Goal: Task Accomplishment & Management: Manage account settings

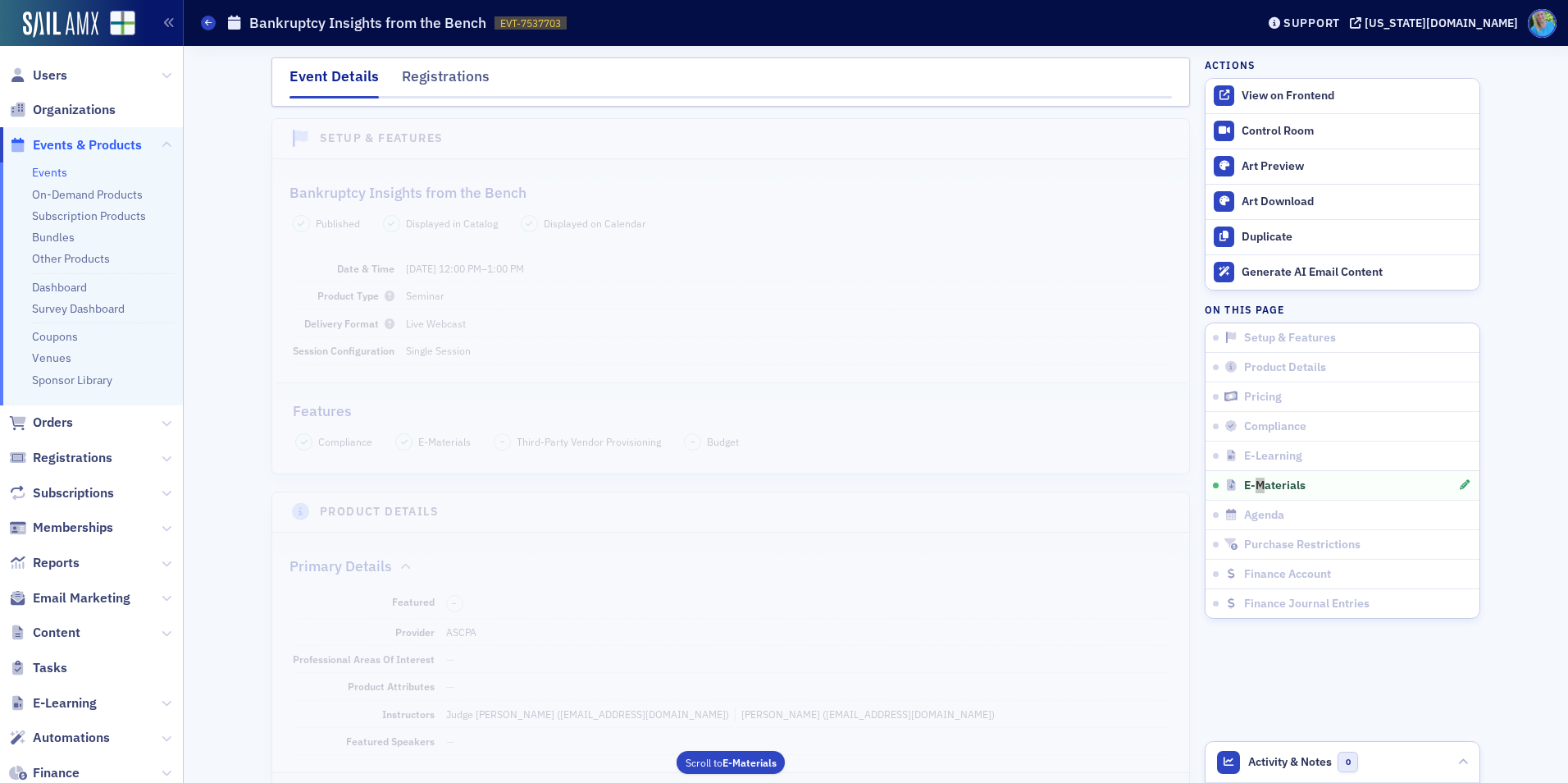
scroll to position [2262, 0]
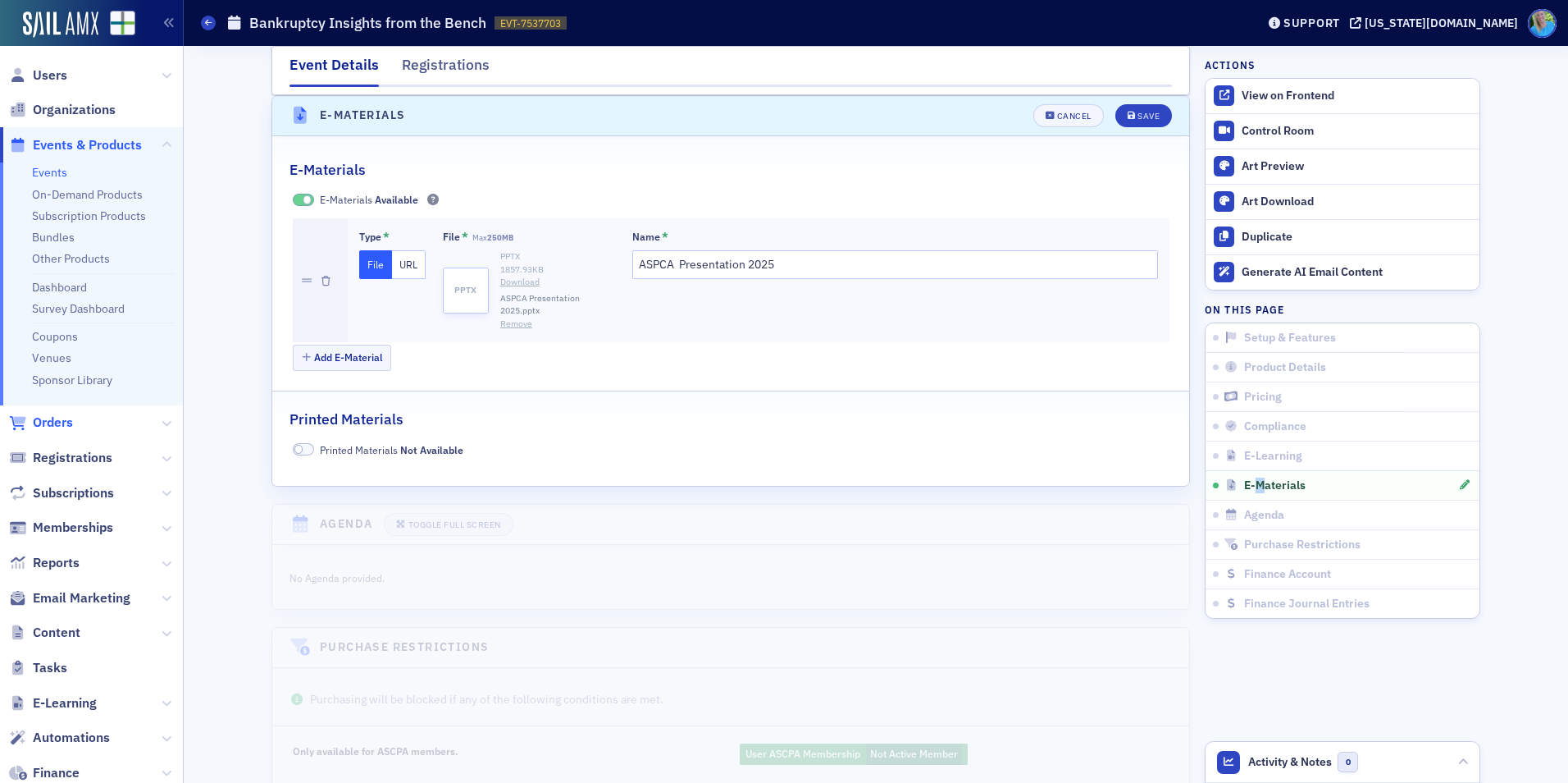
click at [43, 422] on span "Orders" at bounding box center [53, 422] width 40 height 18
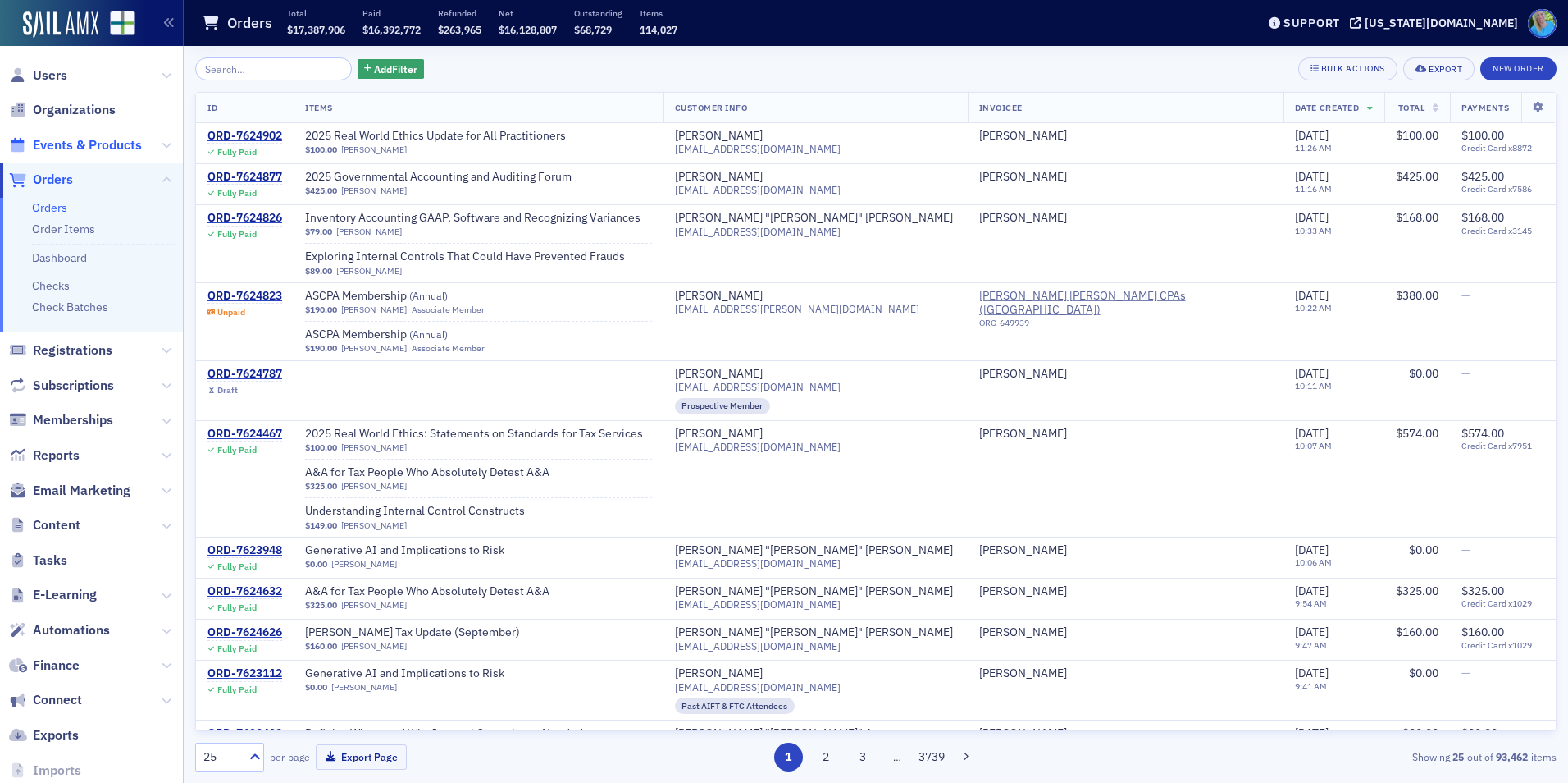
click at [56, 149] on span "Events & Products" at bounding box center [87, 145] width 109 height 18
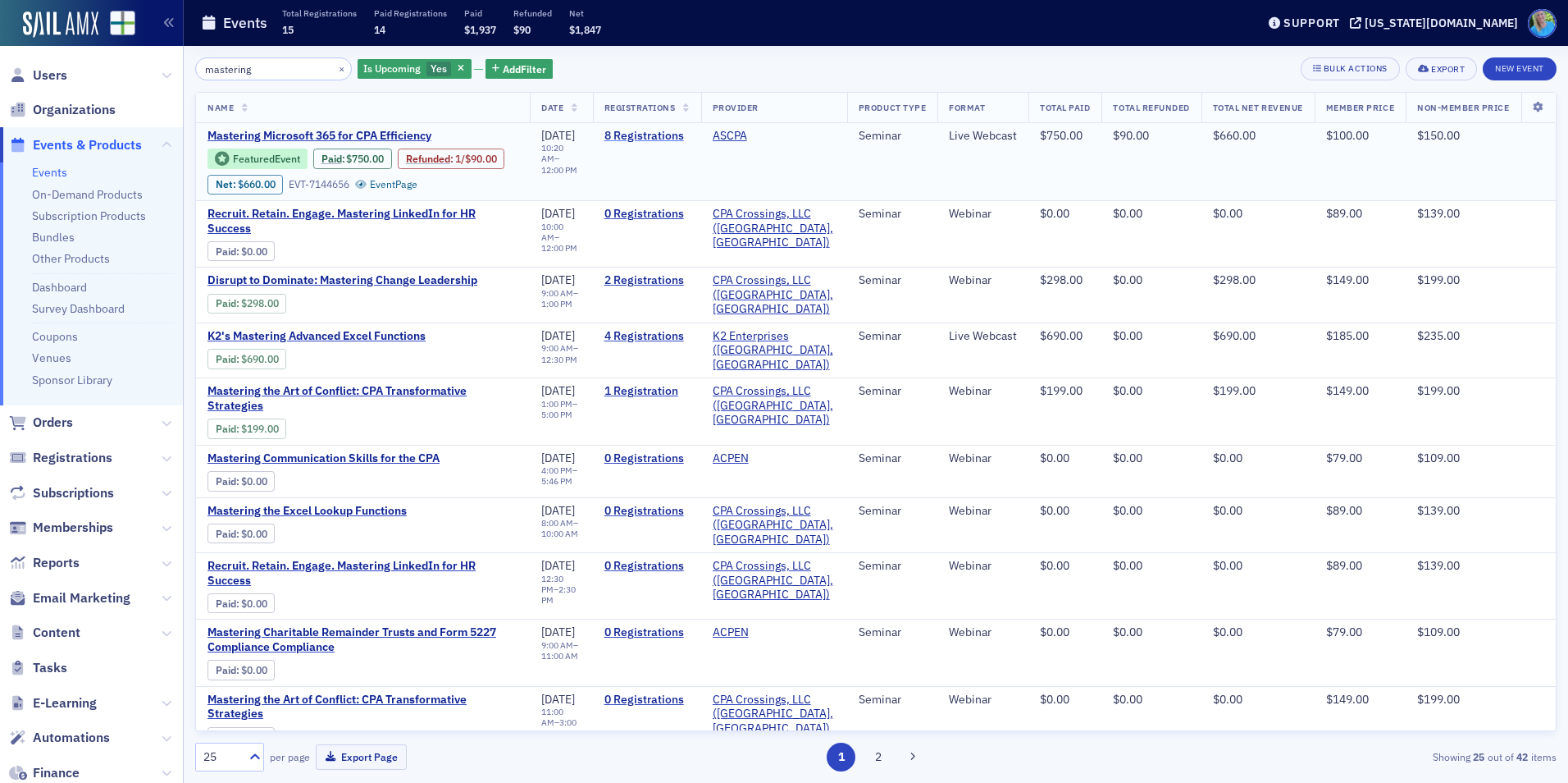
type input "mastering"
click at [636, 128] on link "8 Registrations" at bounding box center [647, 135] width 86 height 15
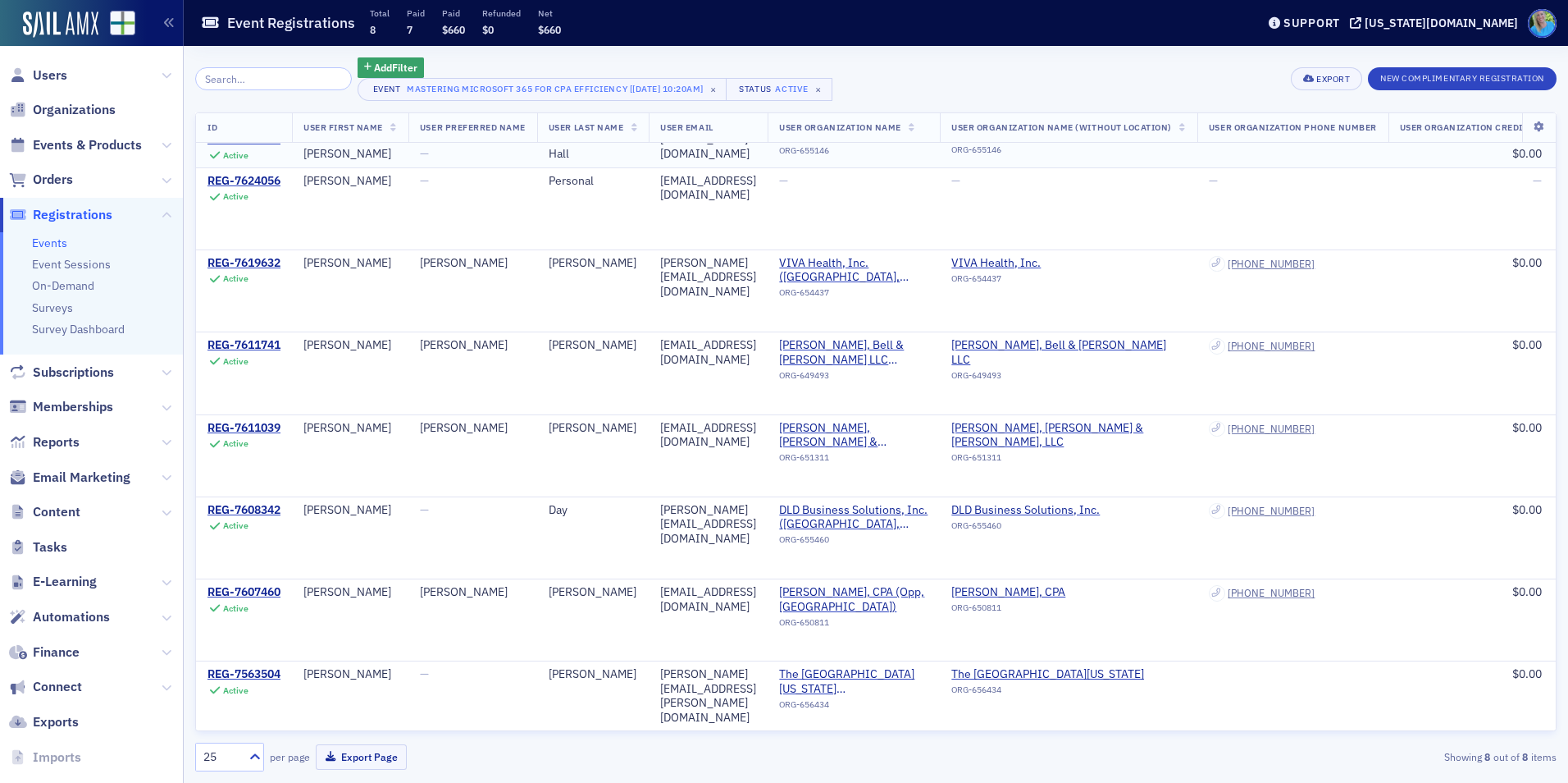
scroll to position [82, 0]
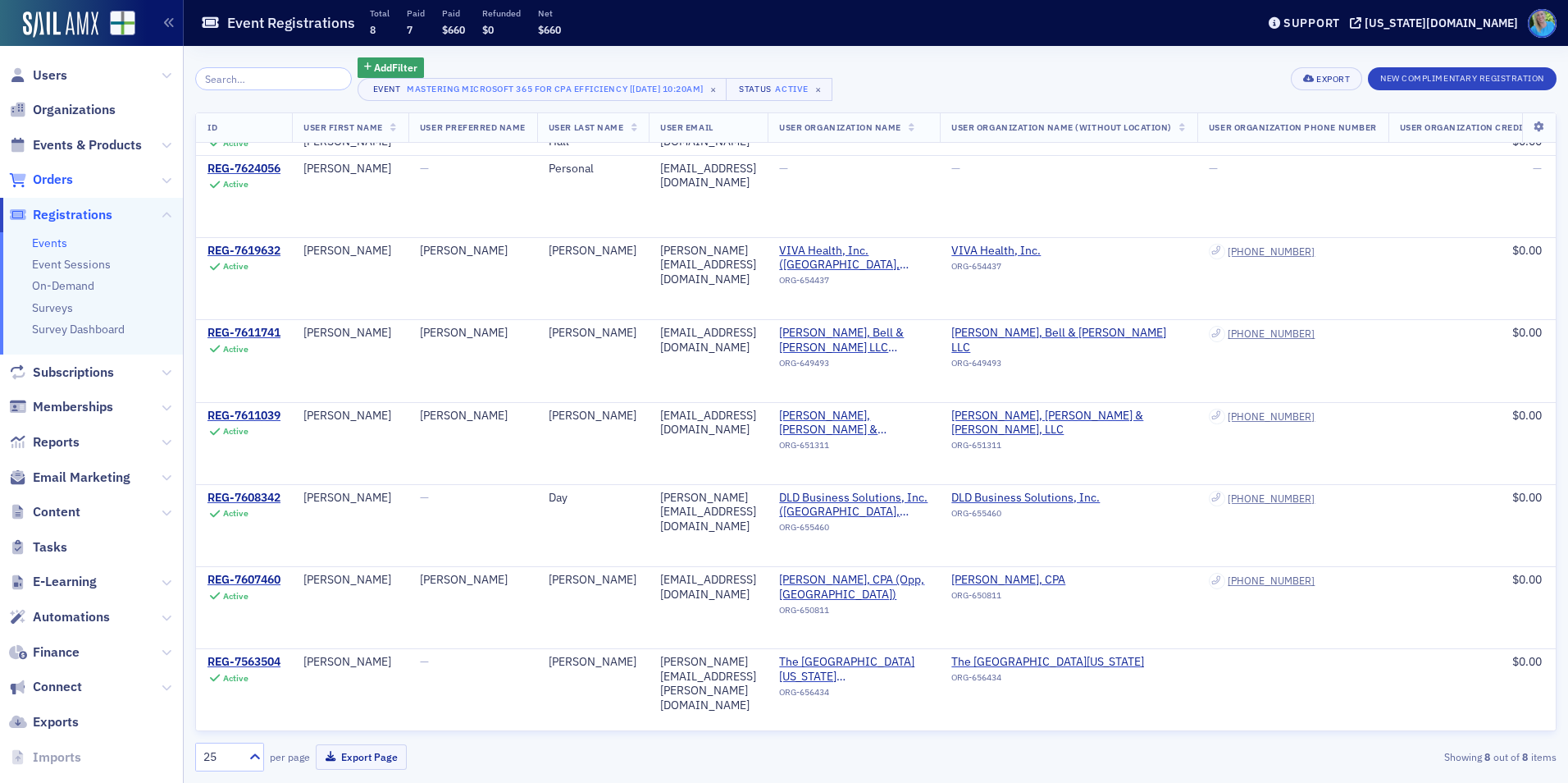
click at [60, 182] on span "Orders" at bounding box center [53, 179] width 40 height 18
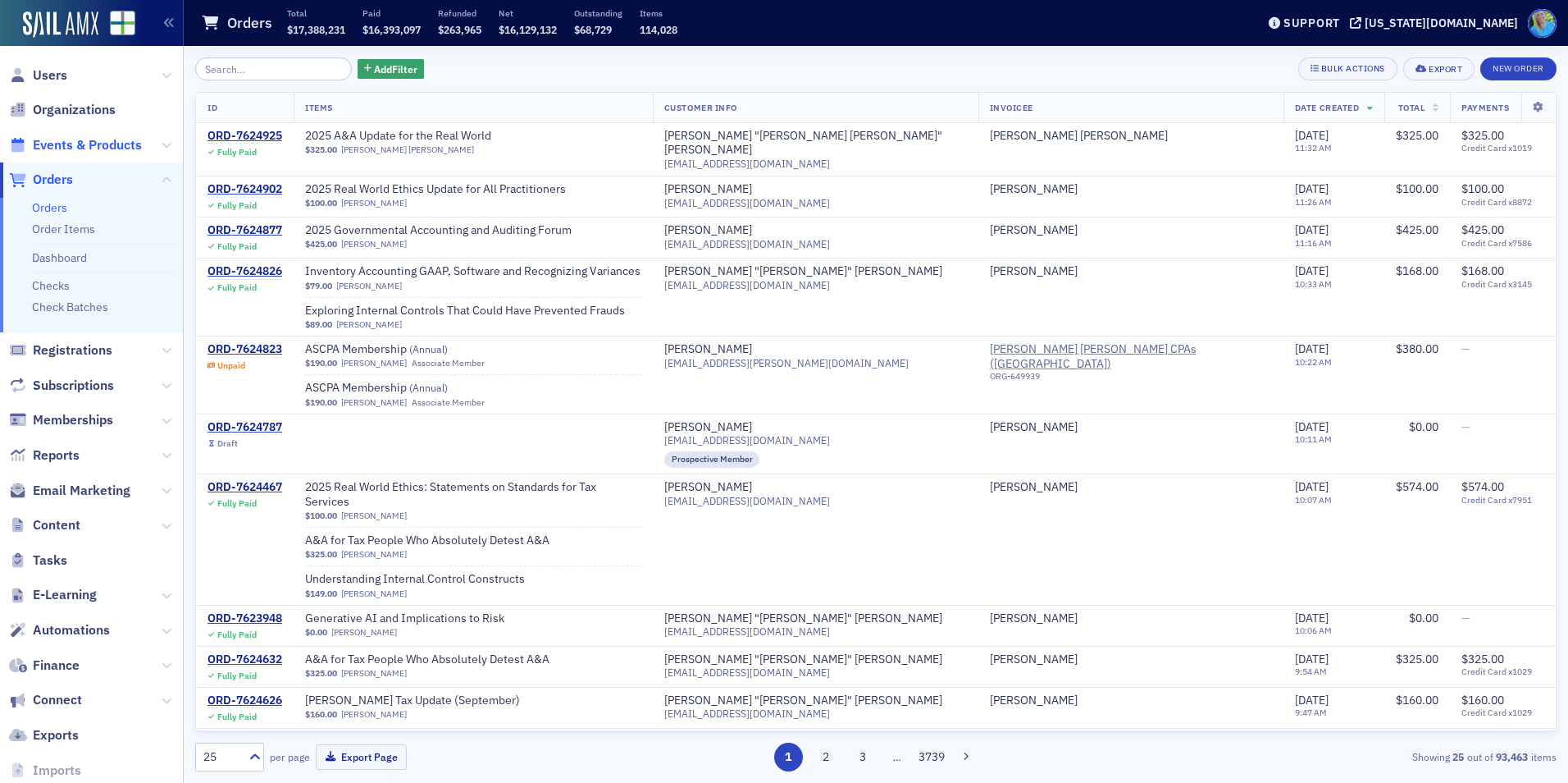
click at [114, 149] on span "Events & Products" at bounding box center [87, 145] width 109 height 18
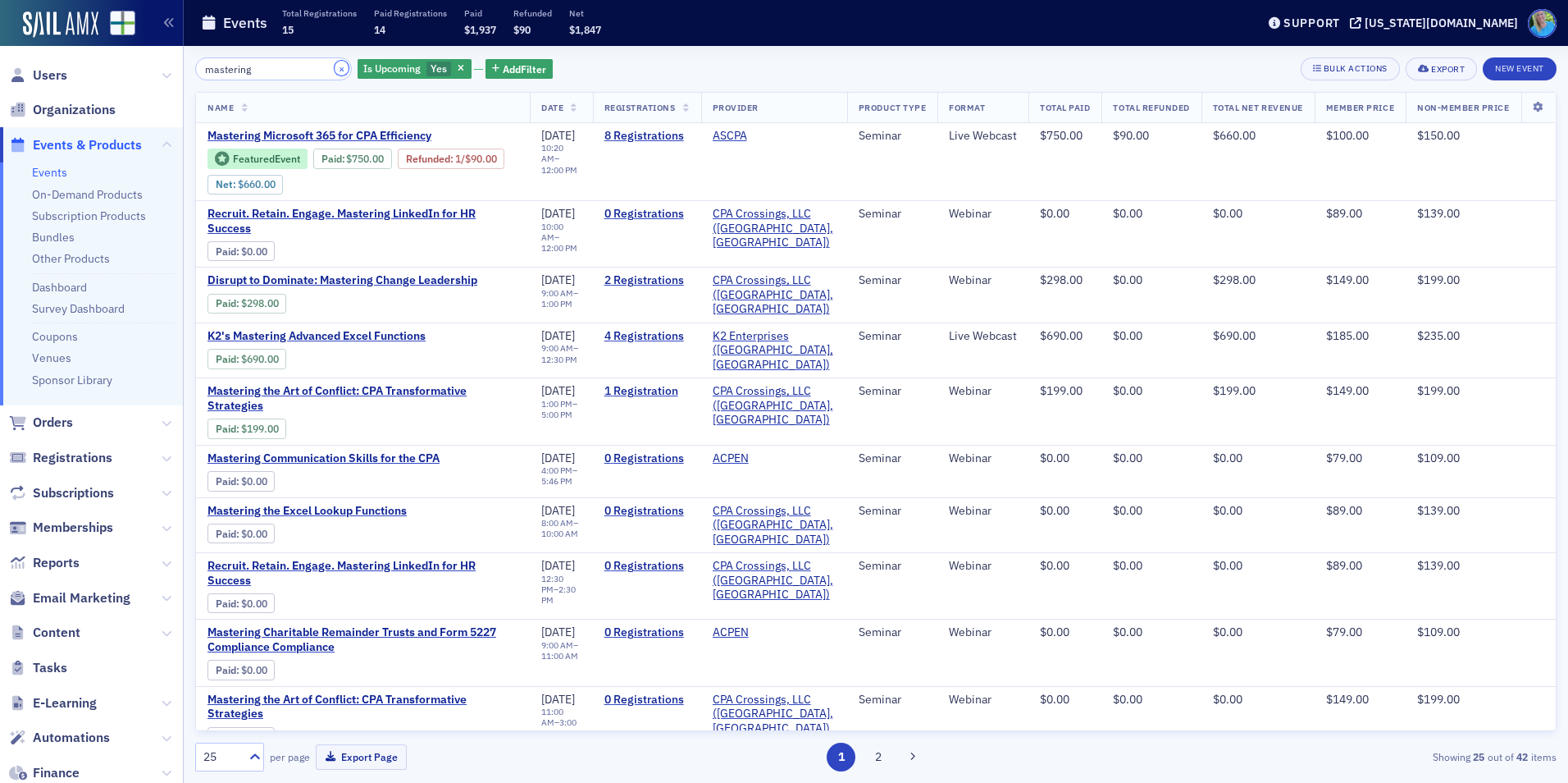
click at [335, 66] on button "×" at bounding box center [342, 67] width 15 height 15
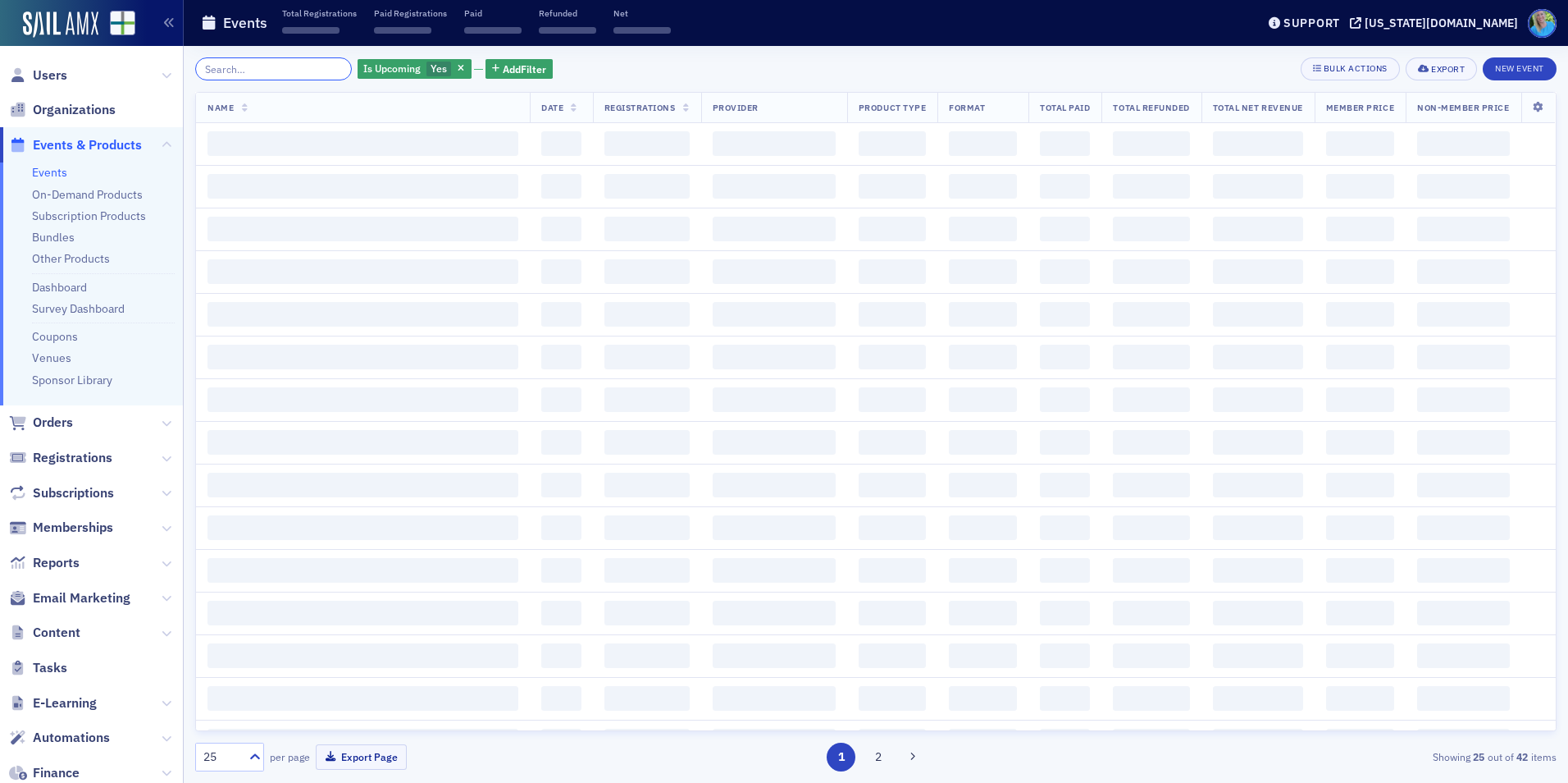
click at [322, 66] on input "search" at bounding box center [273, 69] width 156 height 23
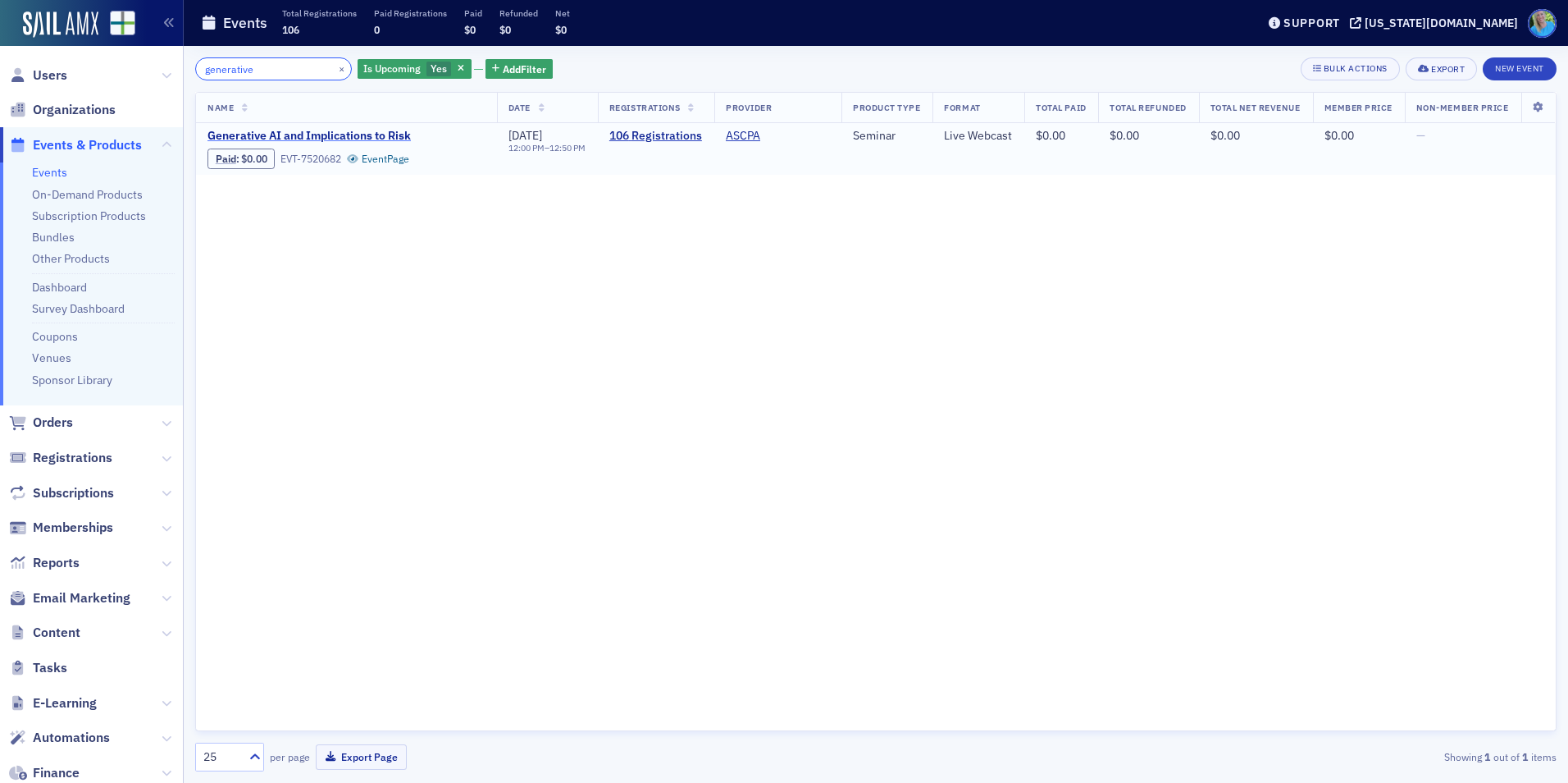
type input "generative"
click at [369, 128] on span "Generative AI and Implications to Risk" at bounding box center [345, 135] width 275 height 15
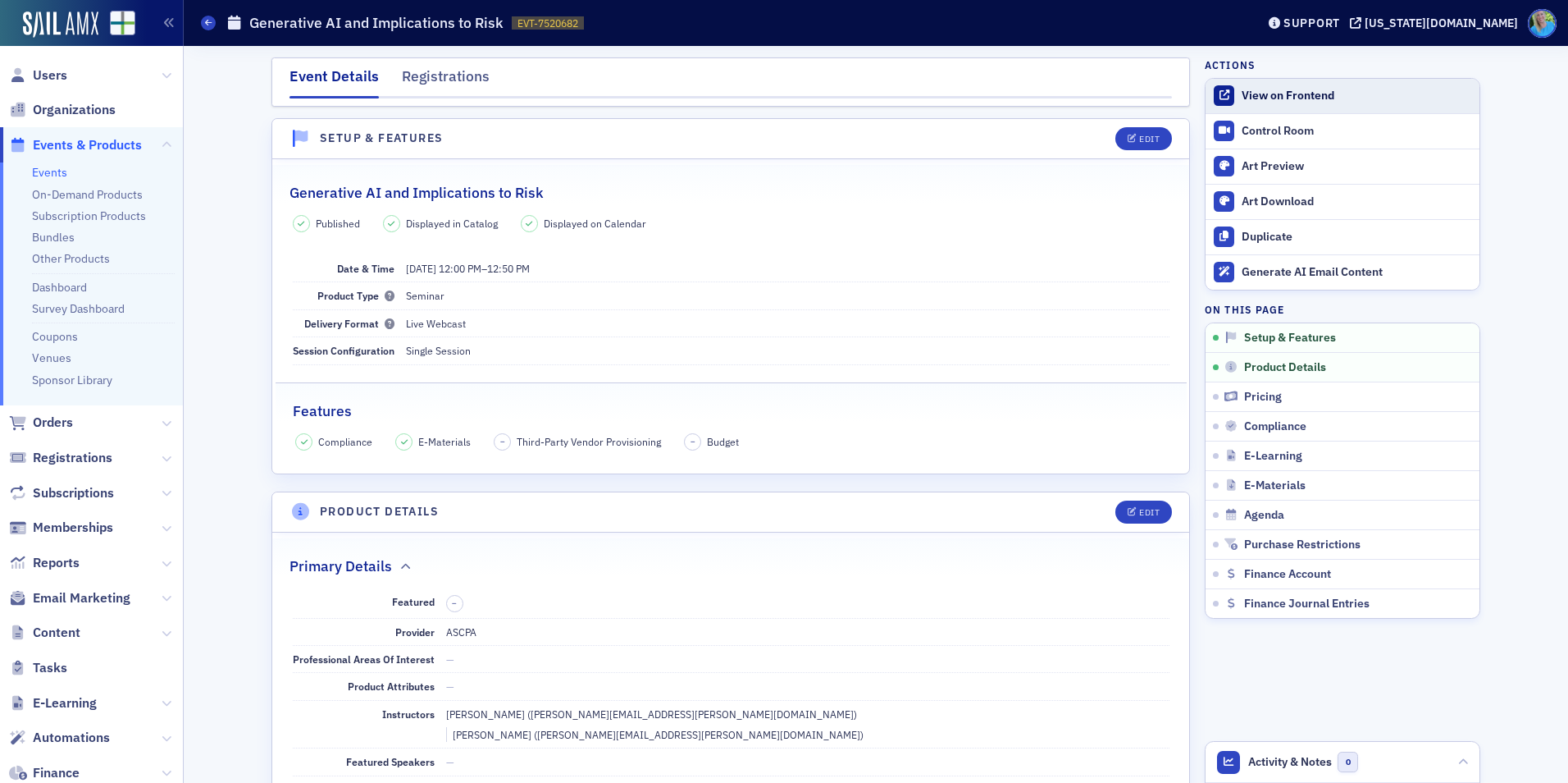
click at [1291, 90] on div "View on Frontend" at bounding box center [1356, 95] width 230 height 15
click at [1247, 137] on div "Control Room" at bounding box center [1356, 131] width 230 height 15
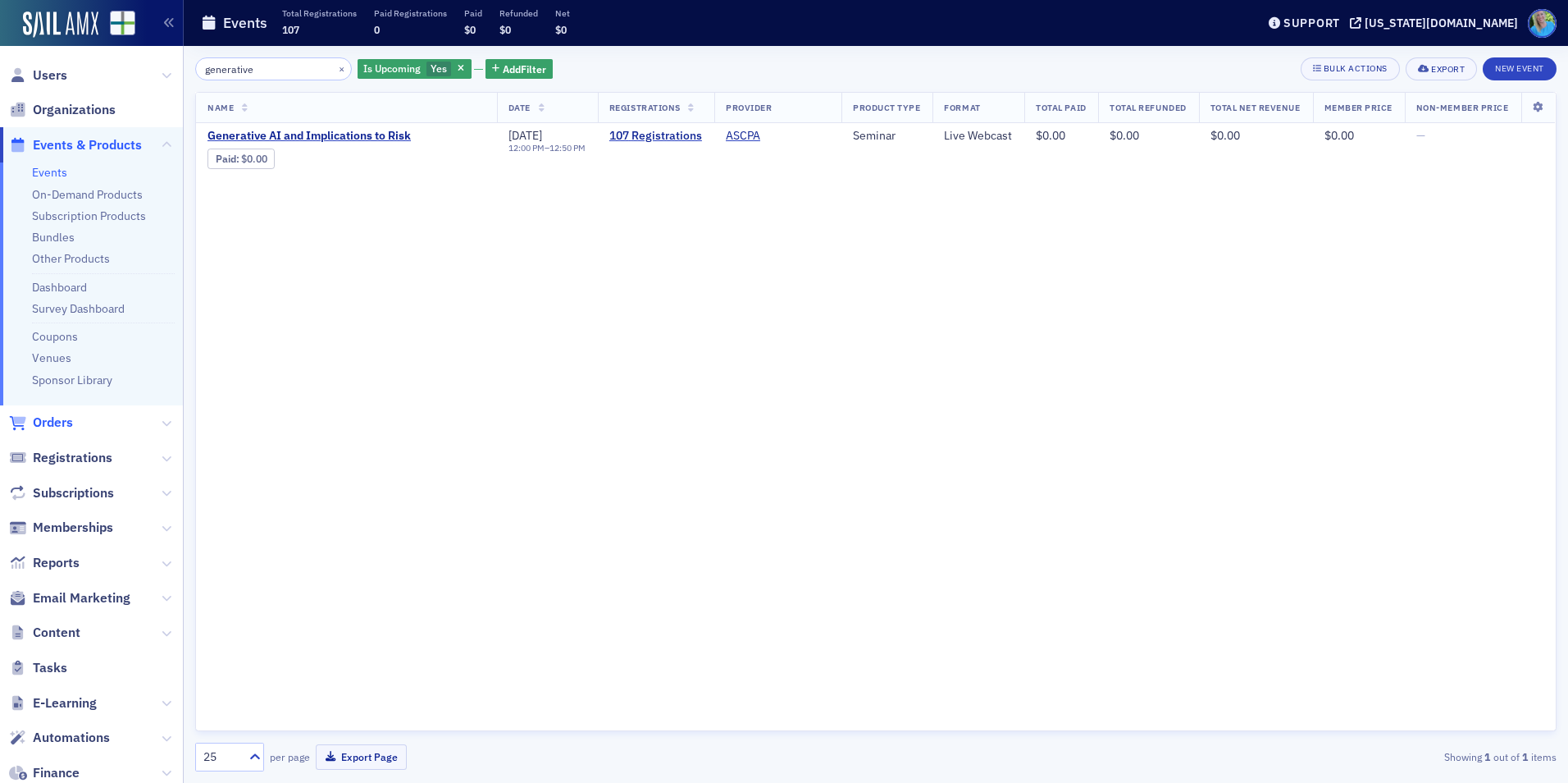
click at [64, 423] on span "Orders" at bounding box center [53, 422] width 40 height 18
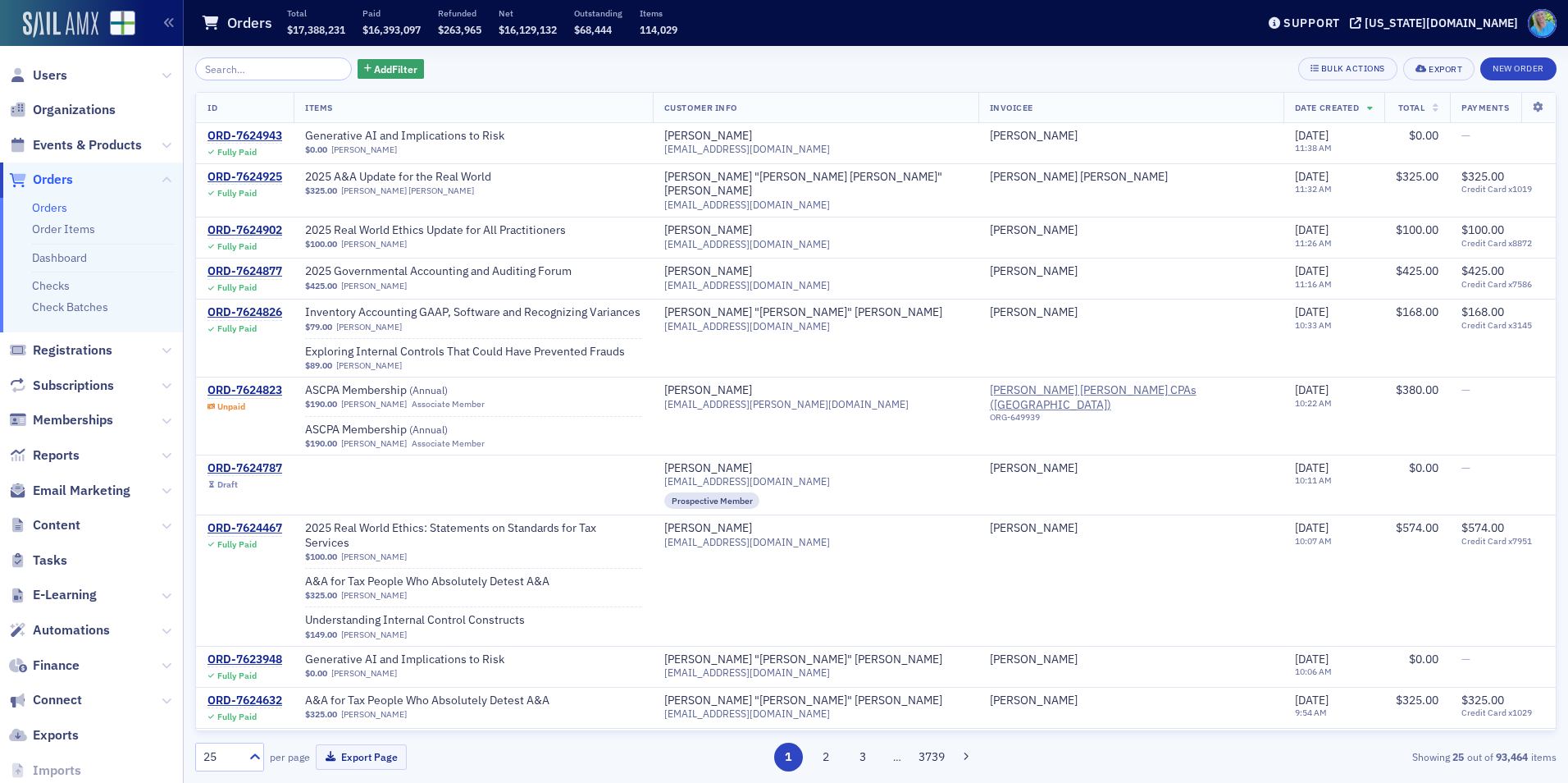
click at [68, 33] on img at bounding box center [60, 24] width 75 height 26
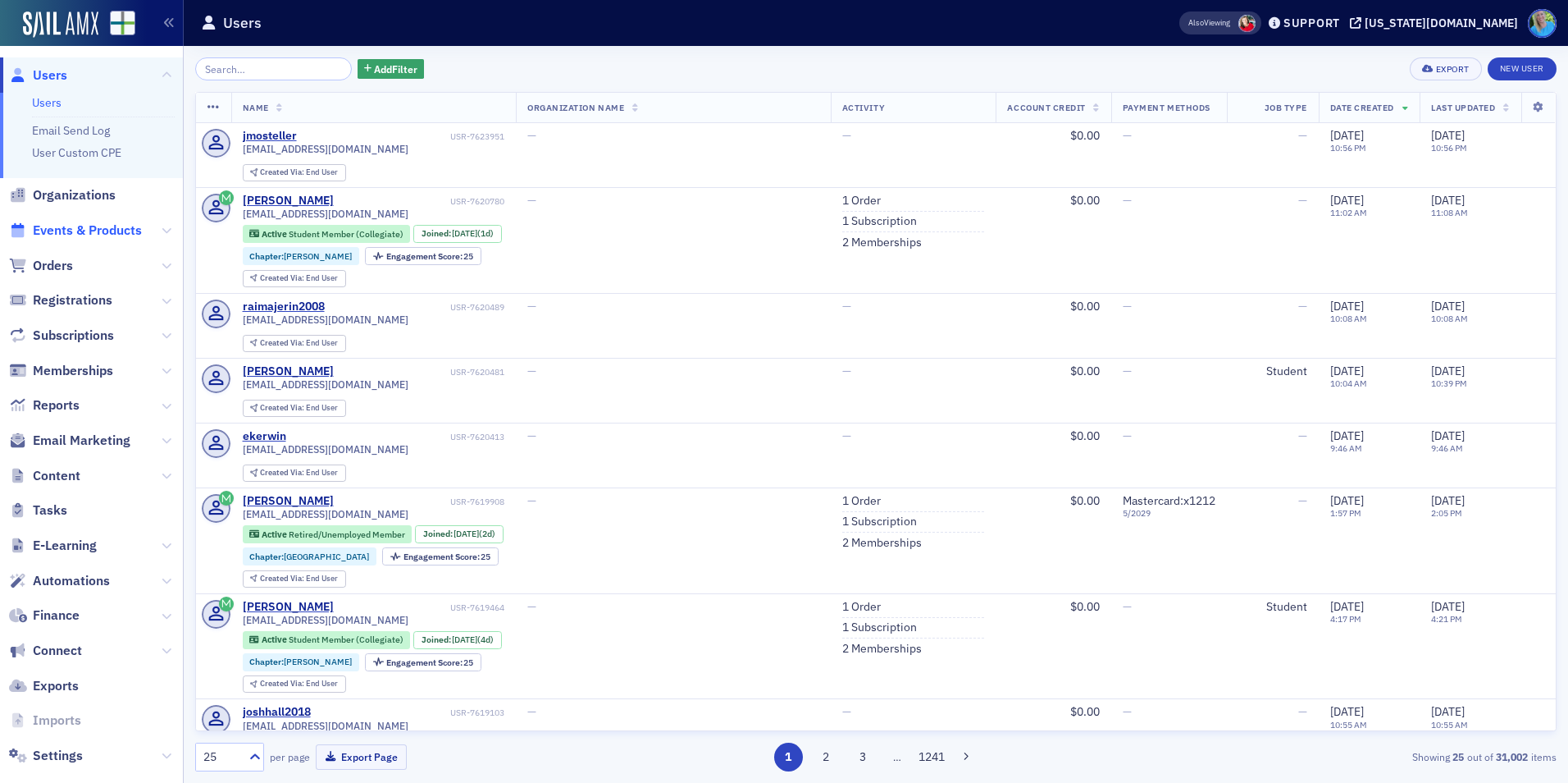
click at [77, 232] on span "Events & Products" at bounding box center [87, 230] width 109 height 18
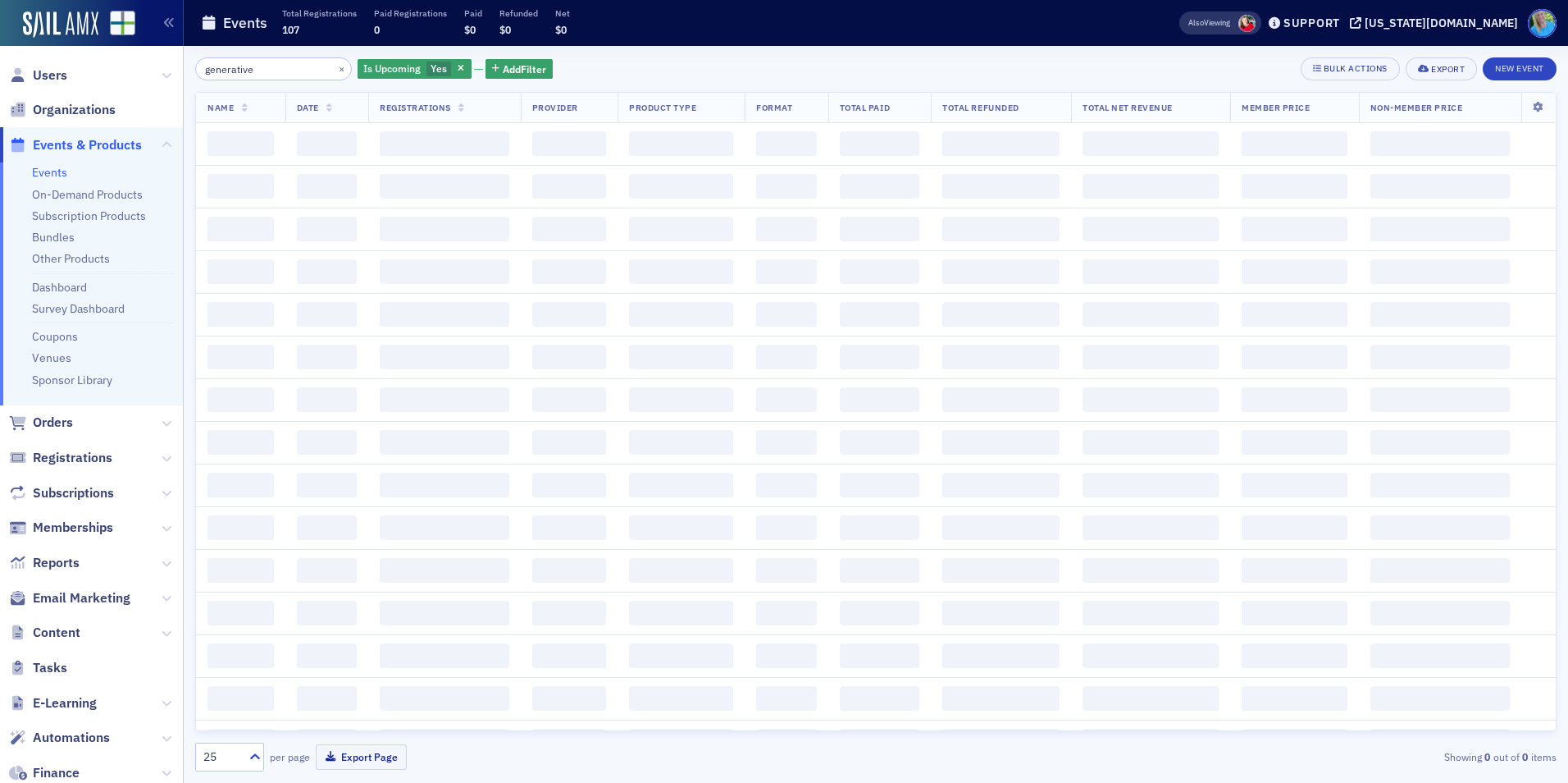
click at [258, 63] on input "generative" at bounding box center [273, 69] width 156 height 23
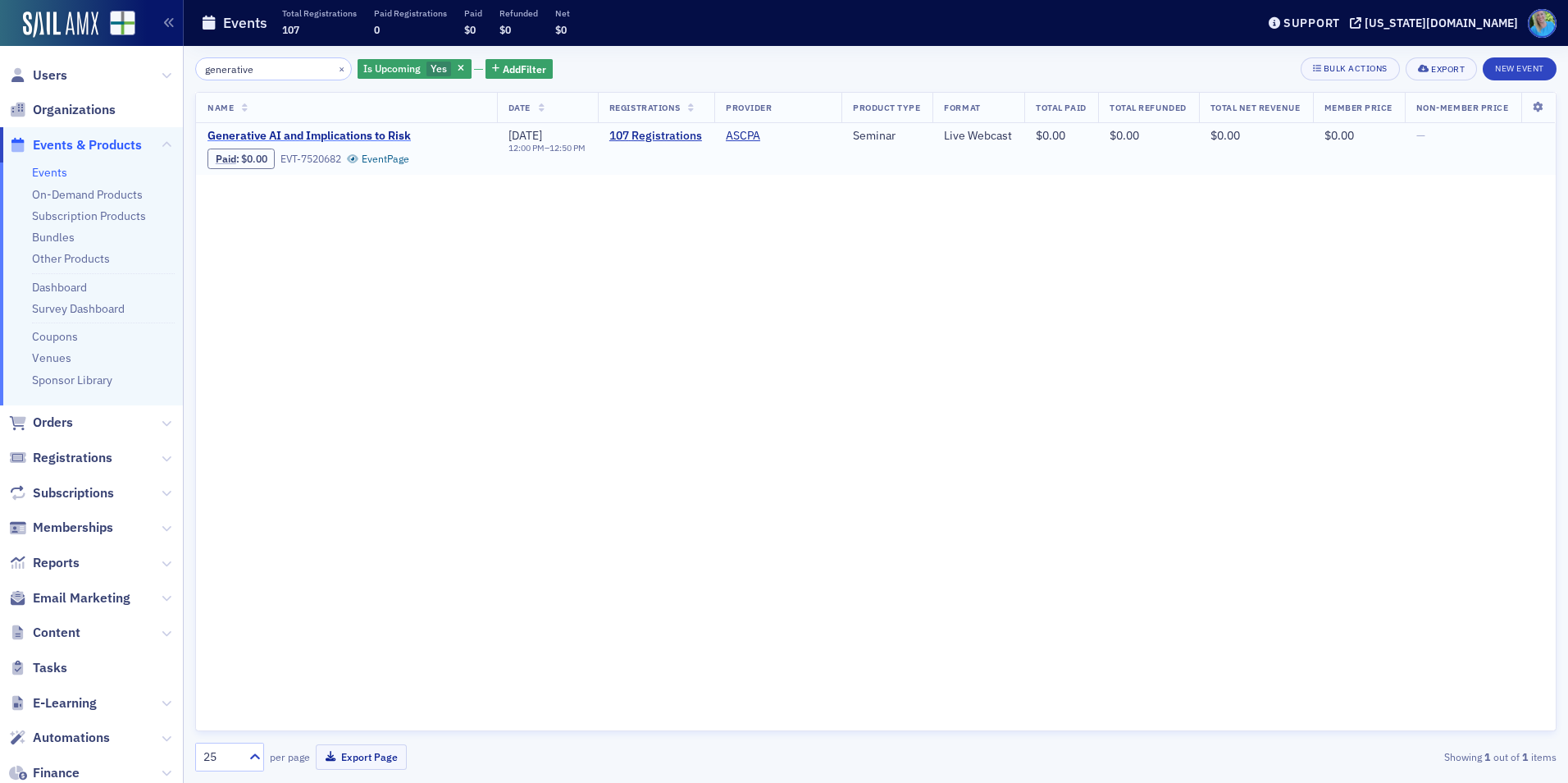
click at [374, 139] on span "Generative AI and Implications to Risk" at bounding box center [345, 135] width 275 height 15
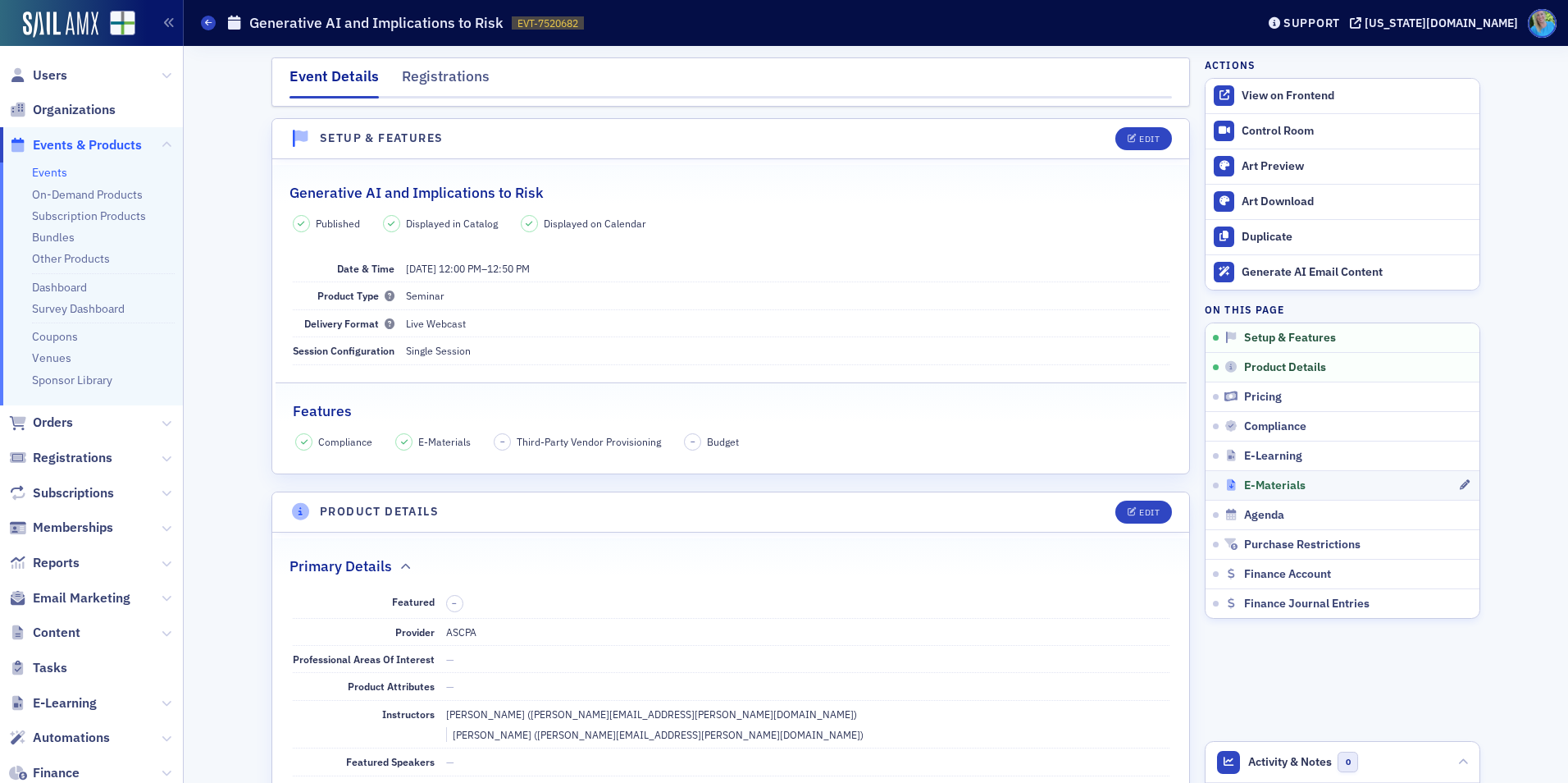
click at [1305, 482] on div "E-Materials" at bounding box center [1342, 485] width 234 height 15
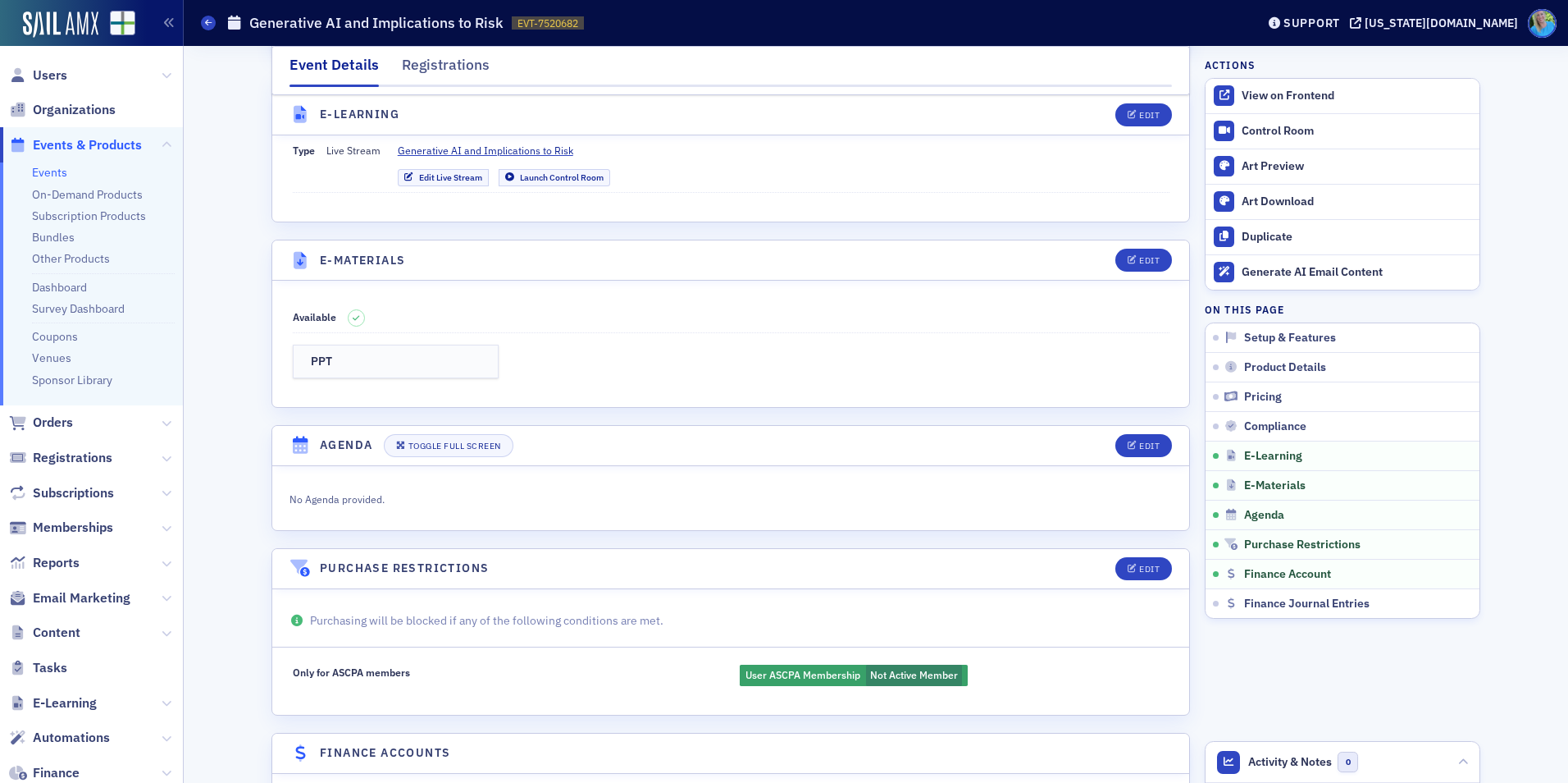
scroll to position [2262, 0]
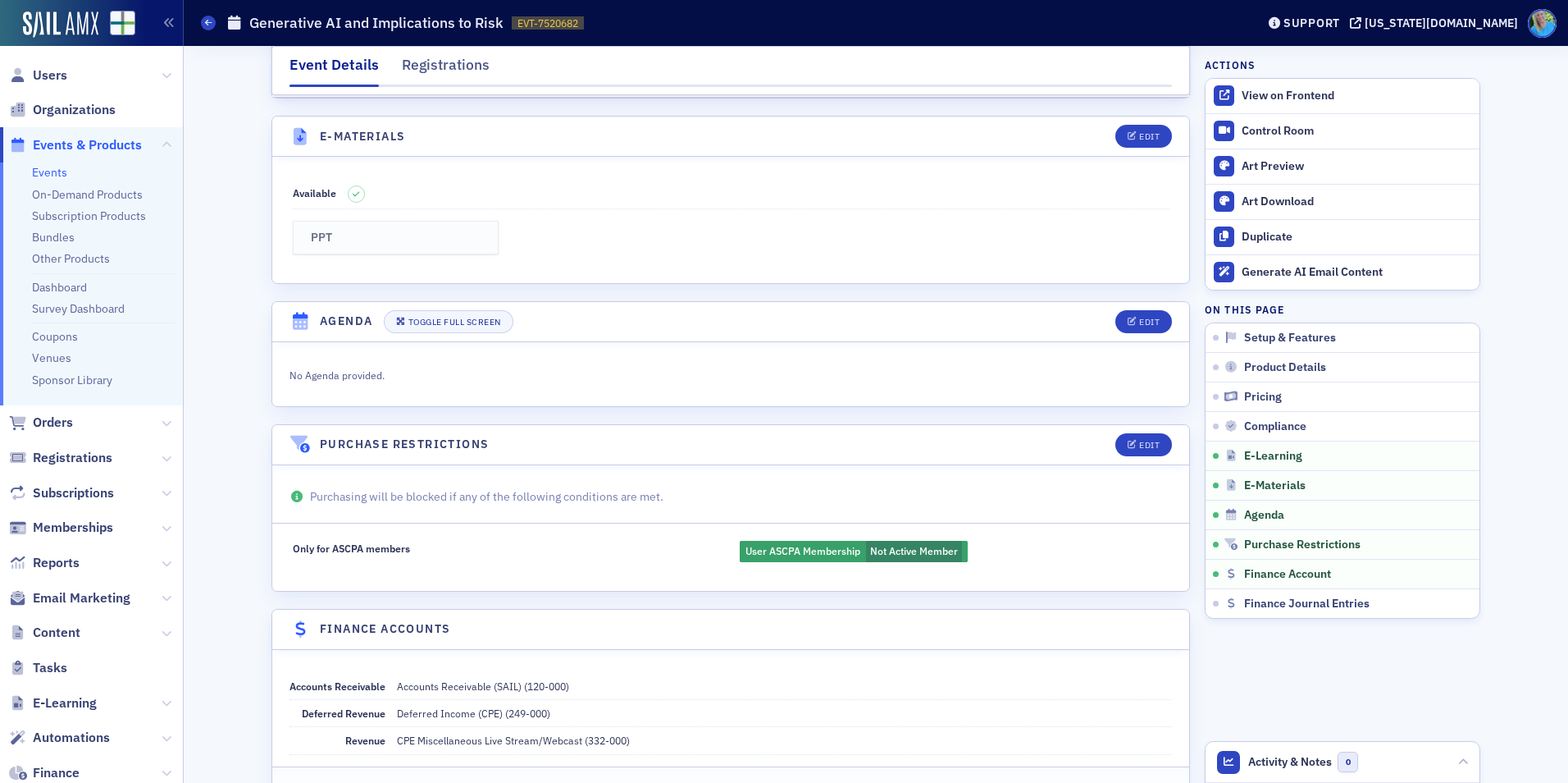
click at [343, 231] on h3 "PPT" at bounding box center [396, 238] width 170 height 15
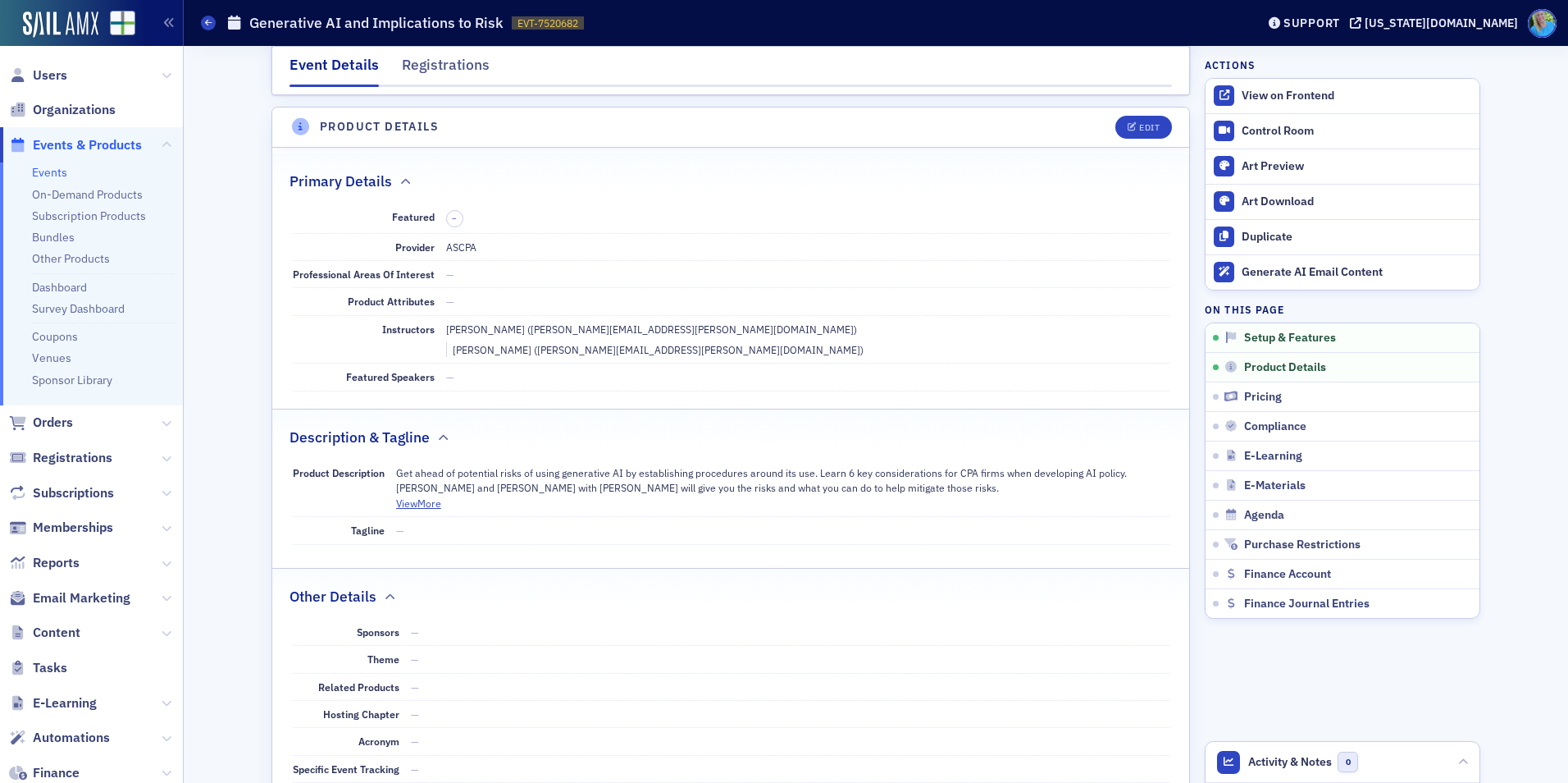
scroll to position [293, 0]
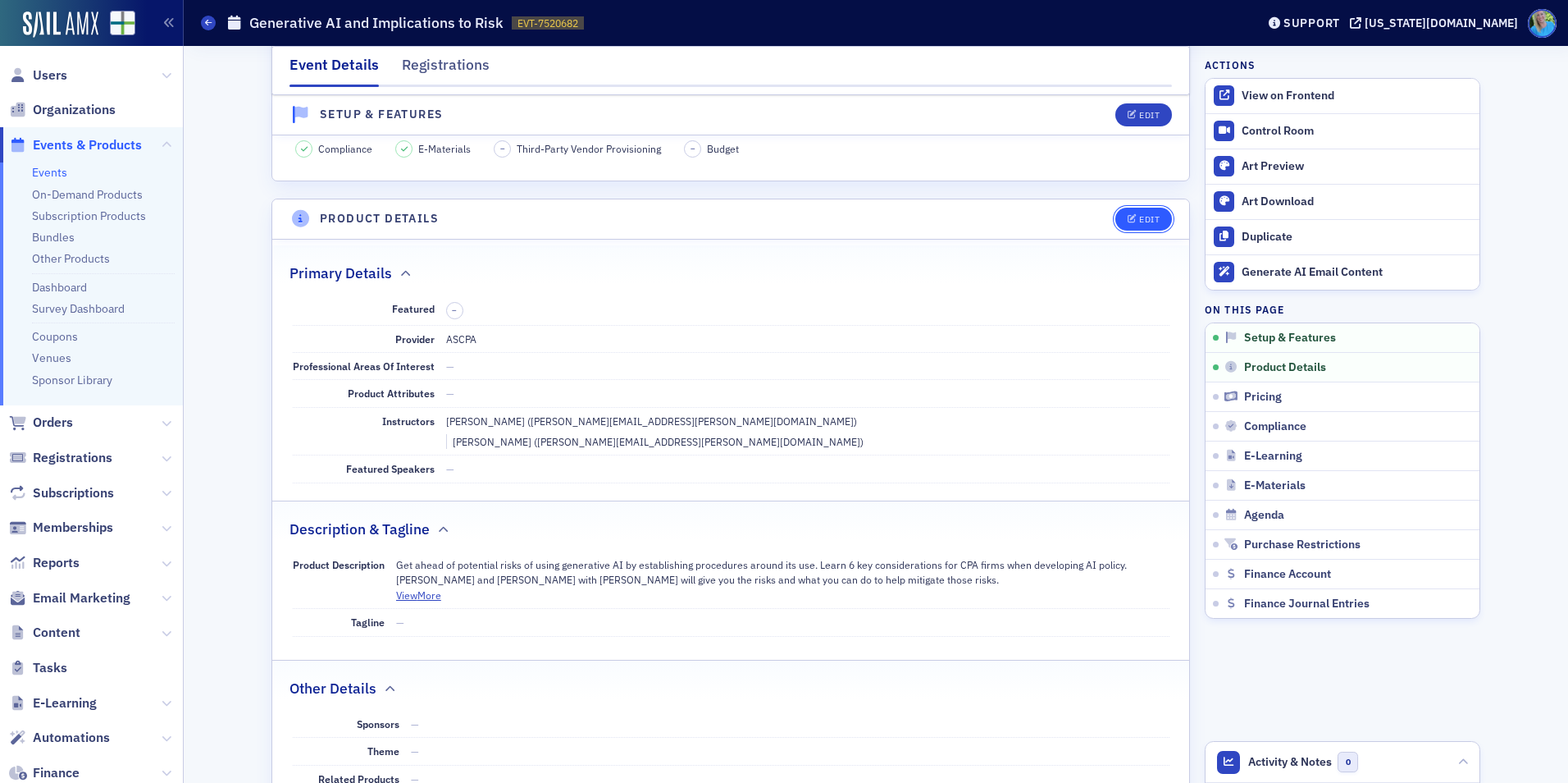
click at [1147, 217] on div "Edit" at bounding box center [1149, 219] width 20 height 9
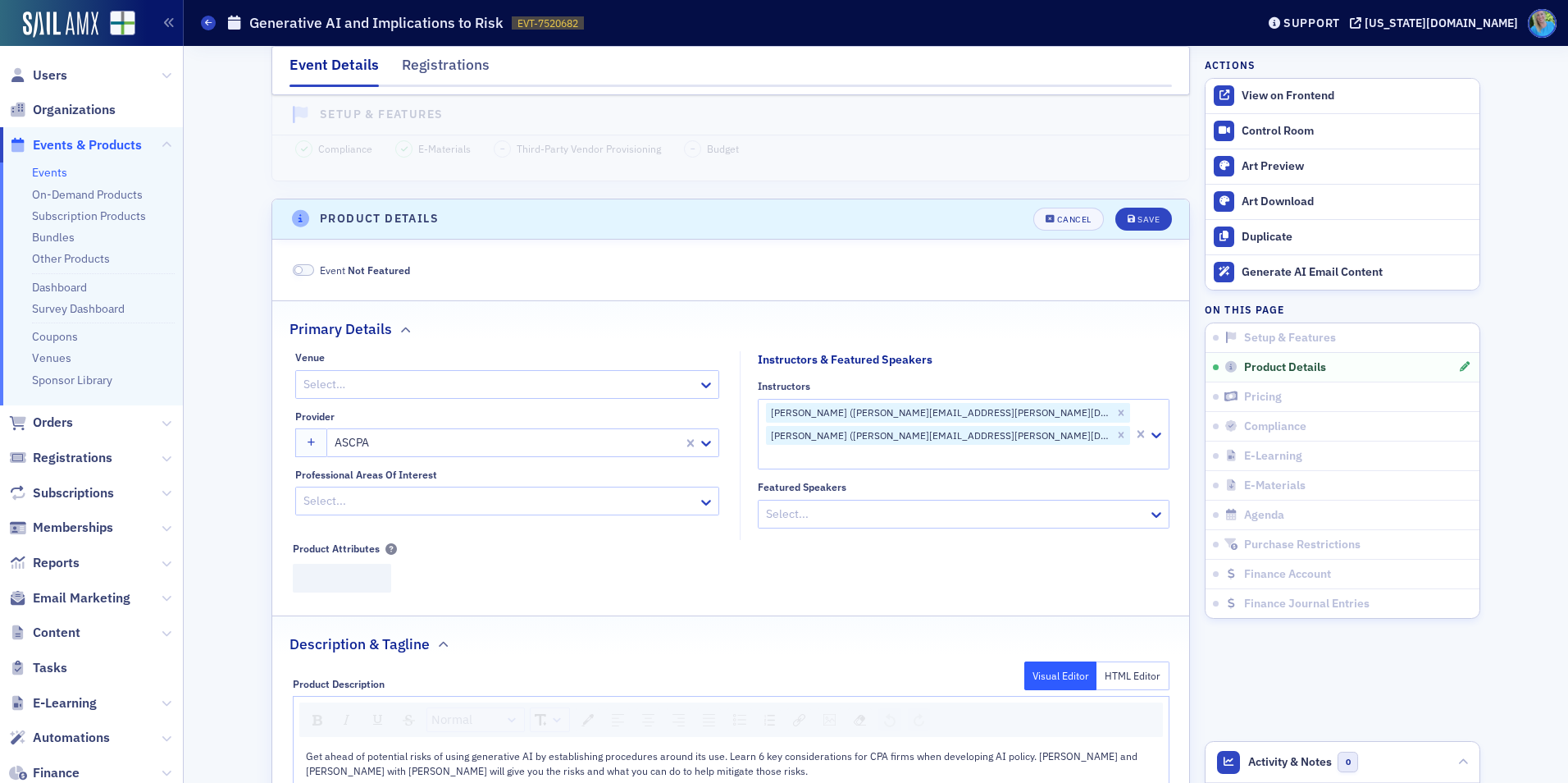
scroll to position [396, 0]
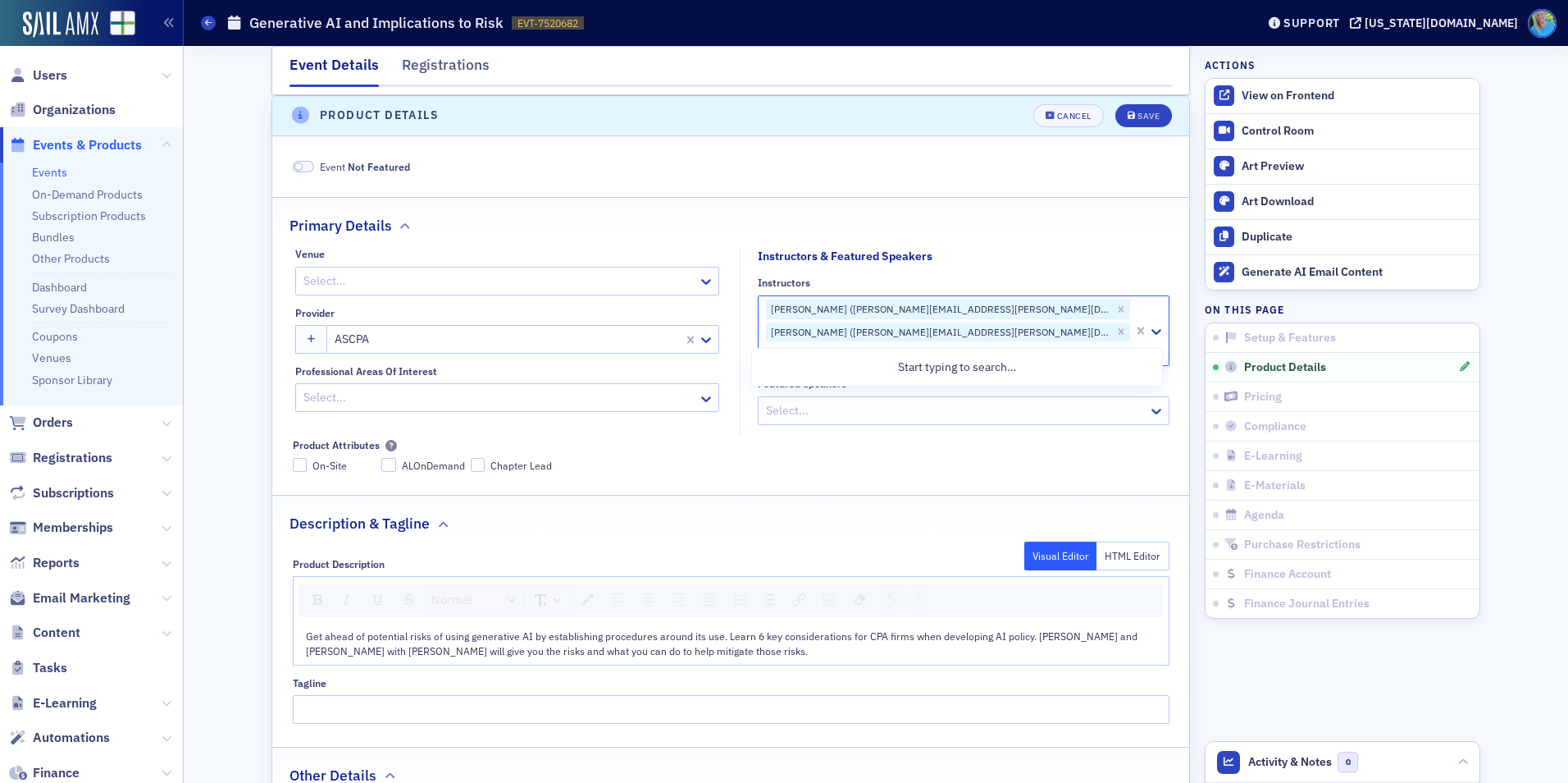
click at [1006, 343] on div at bounding box center [948, 352] width 368 height 20
type input "kgates"
click at [1007, 402] on div "Kristi Gates (kgates@alabama.cpa)" at bounding box center [957, 398] width 390 height 17
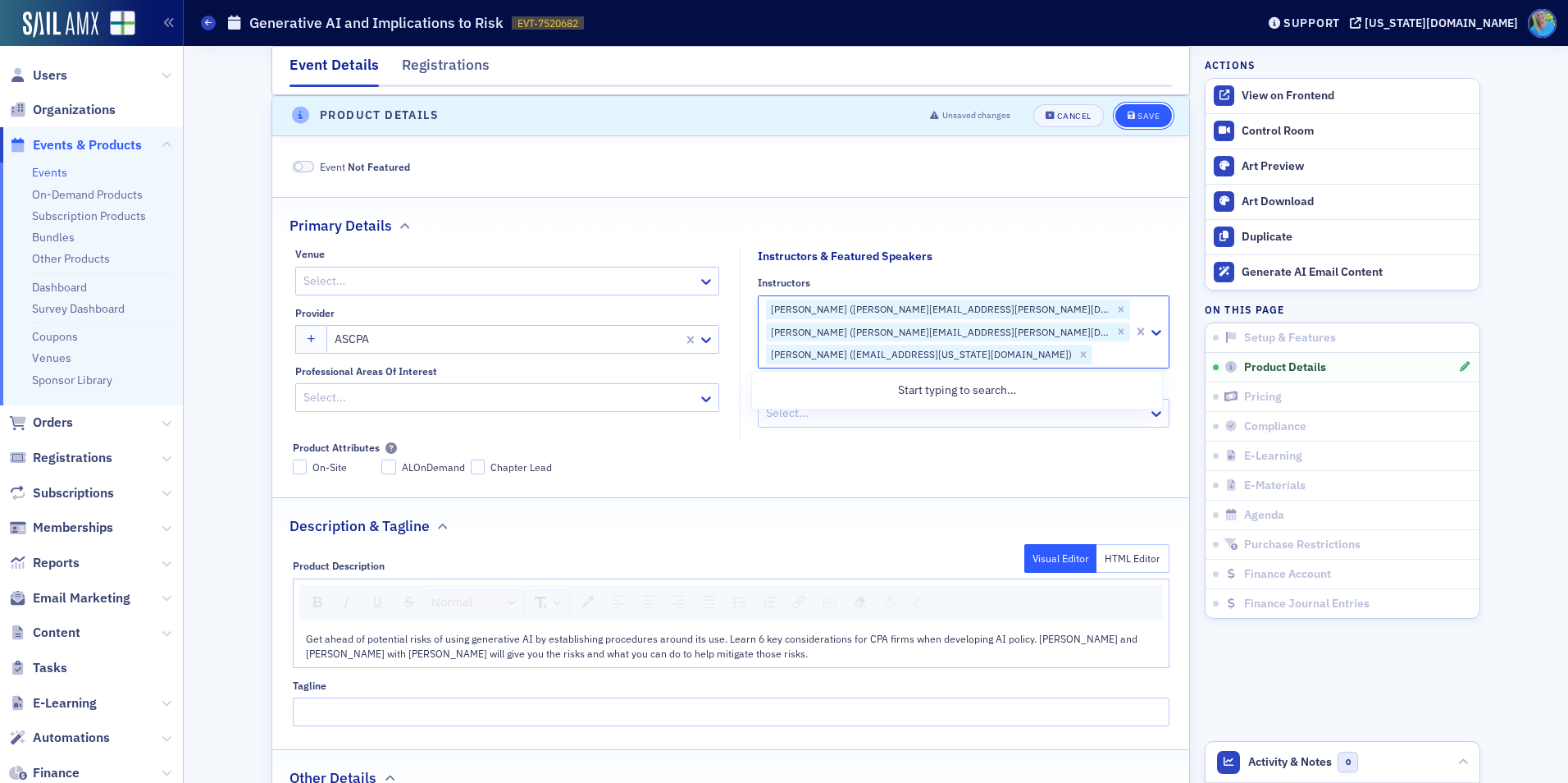
click at [1143, 112] on div "Save" at bounding box center [1148, 116] width 22 height 9
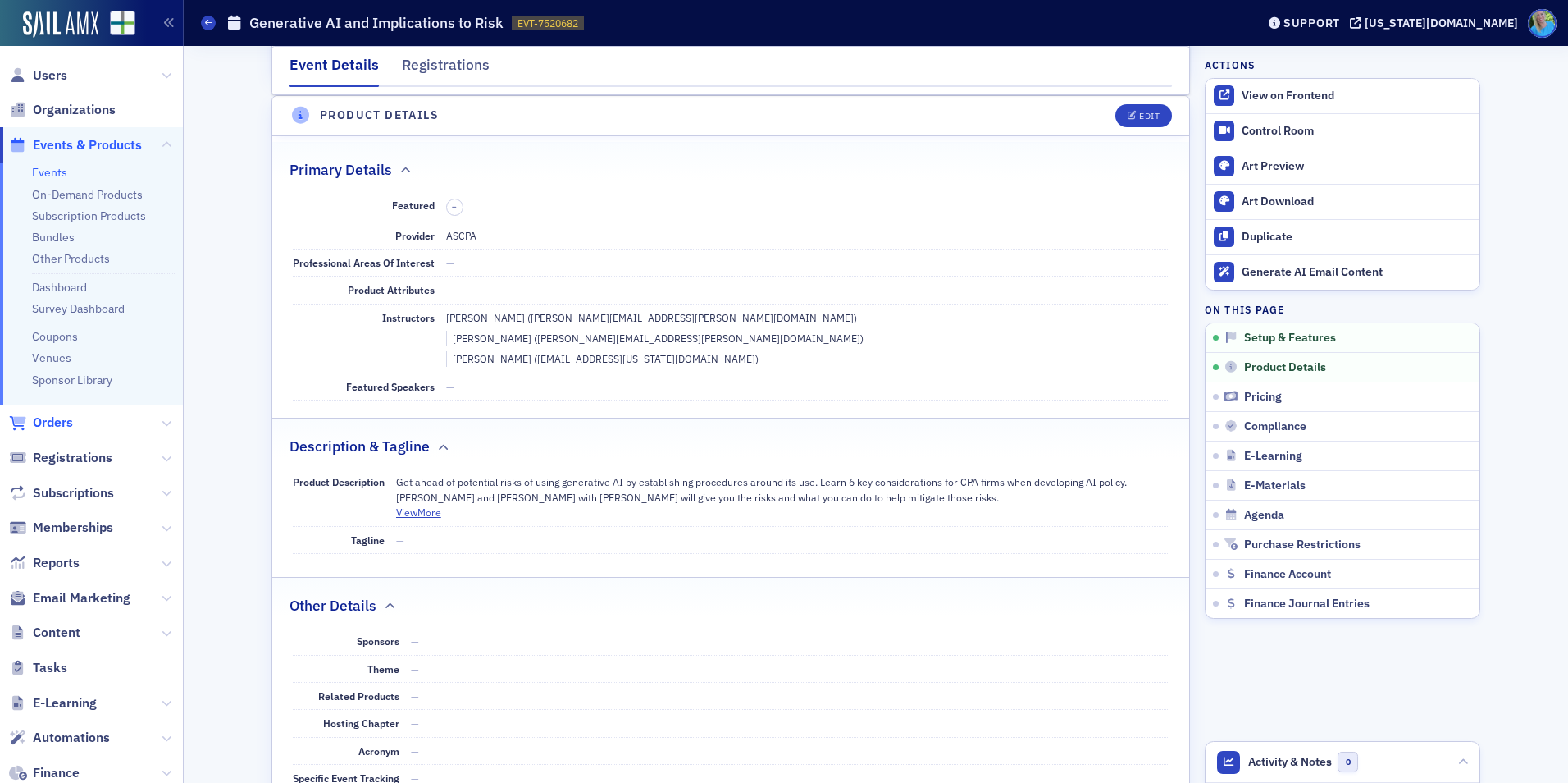
click at [50, 427] on span "Orders" at bounding box center [53, 422] width 40 height 18
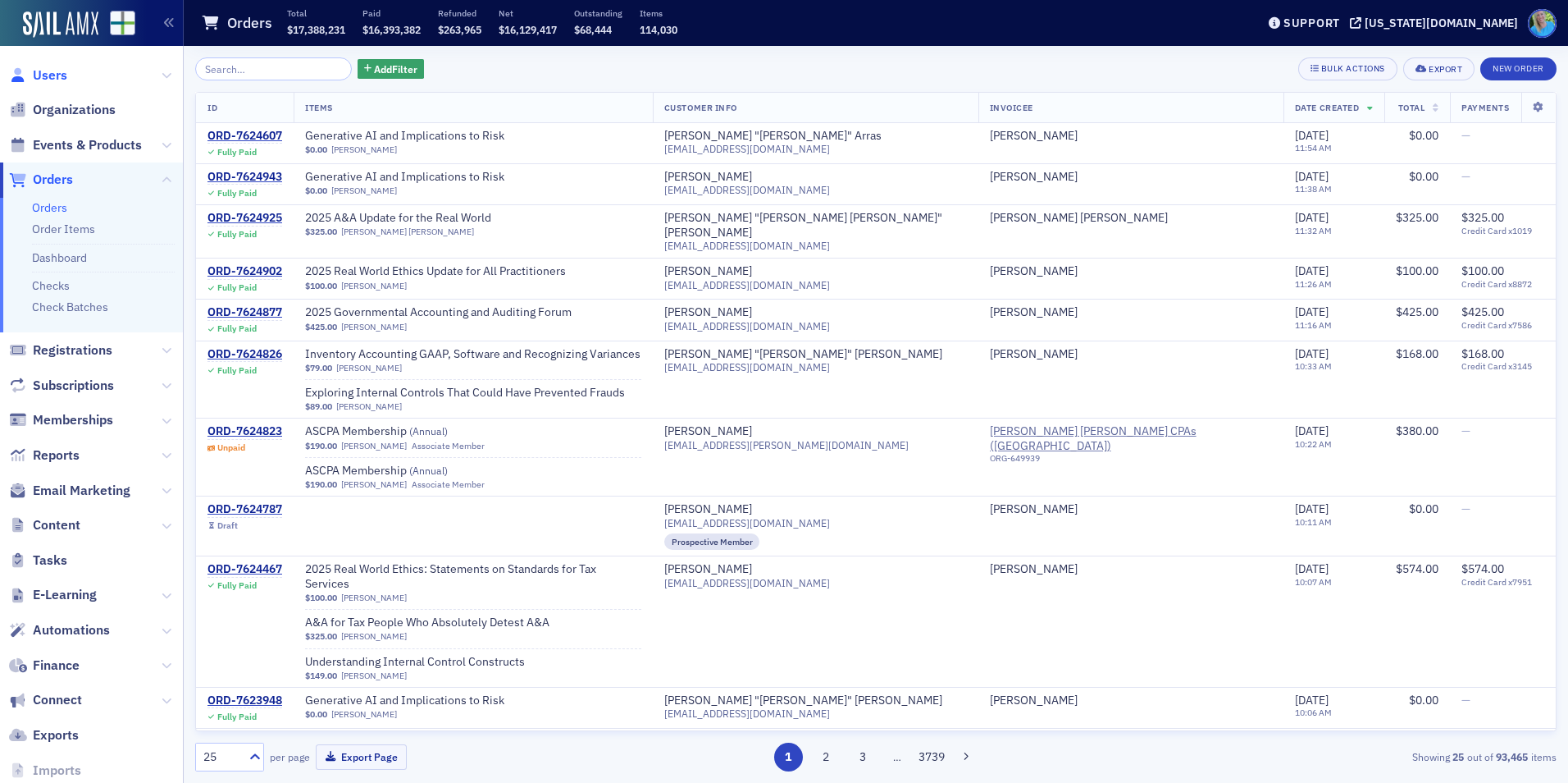
click at [51, 67] on span "Users" at bounding box center [50, 75] width 34 height 18
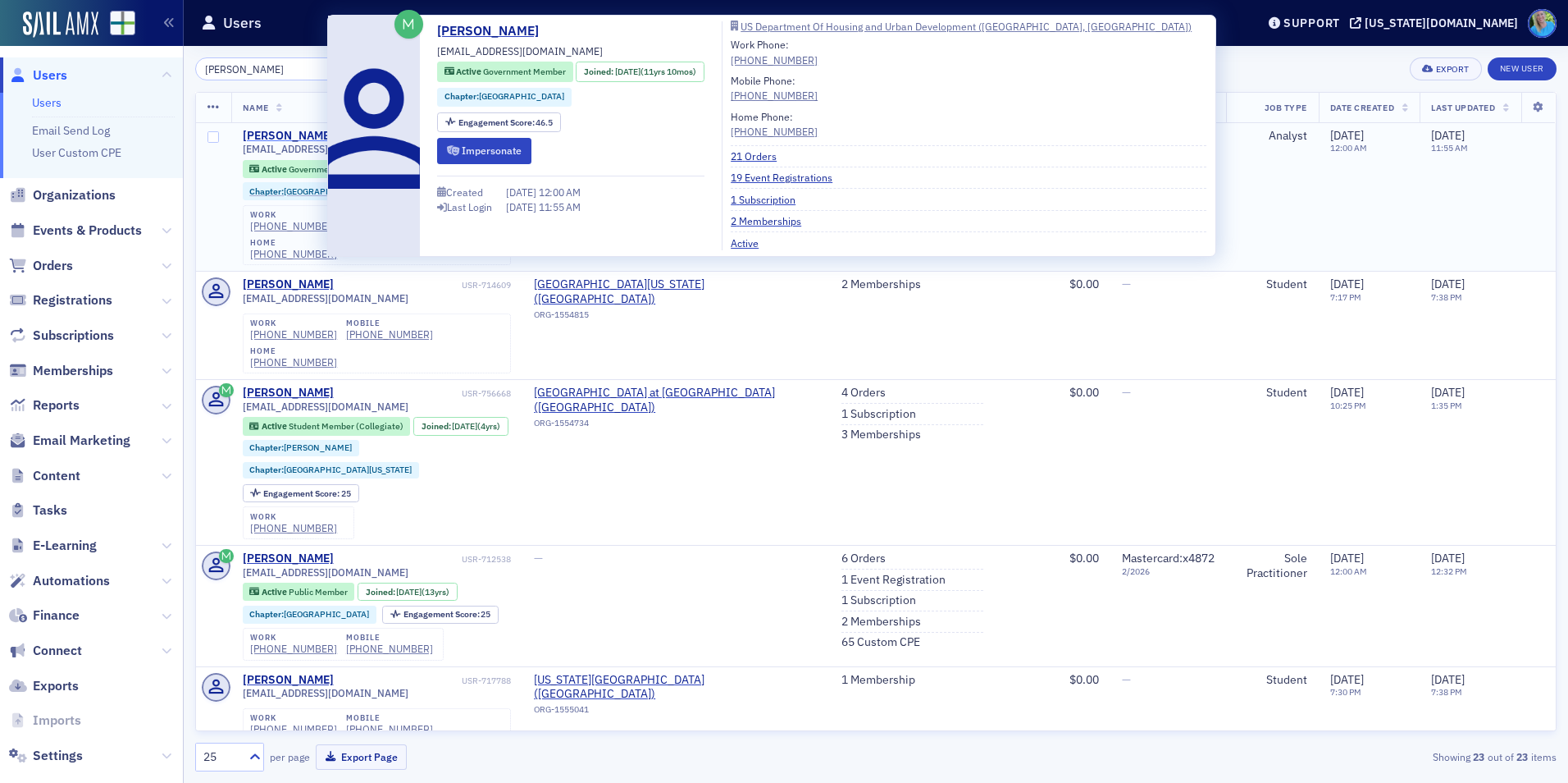
type input "jasmine bolden"
click at [285, 135] on div "Jasmine Bolden" at bounding box center [288, 135] width 91 height 15
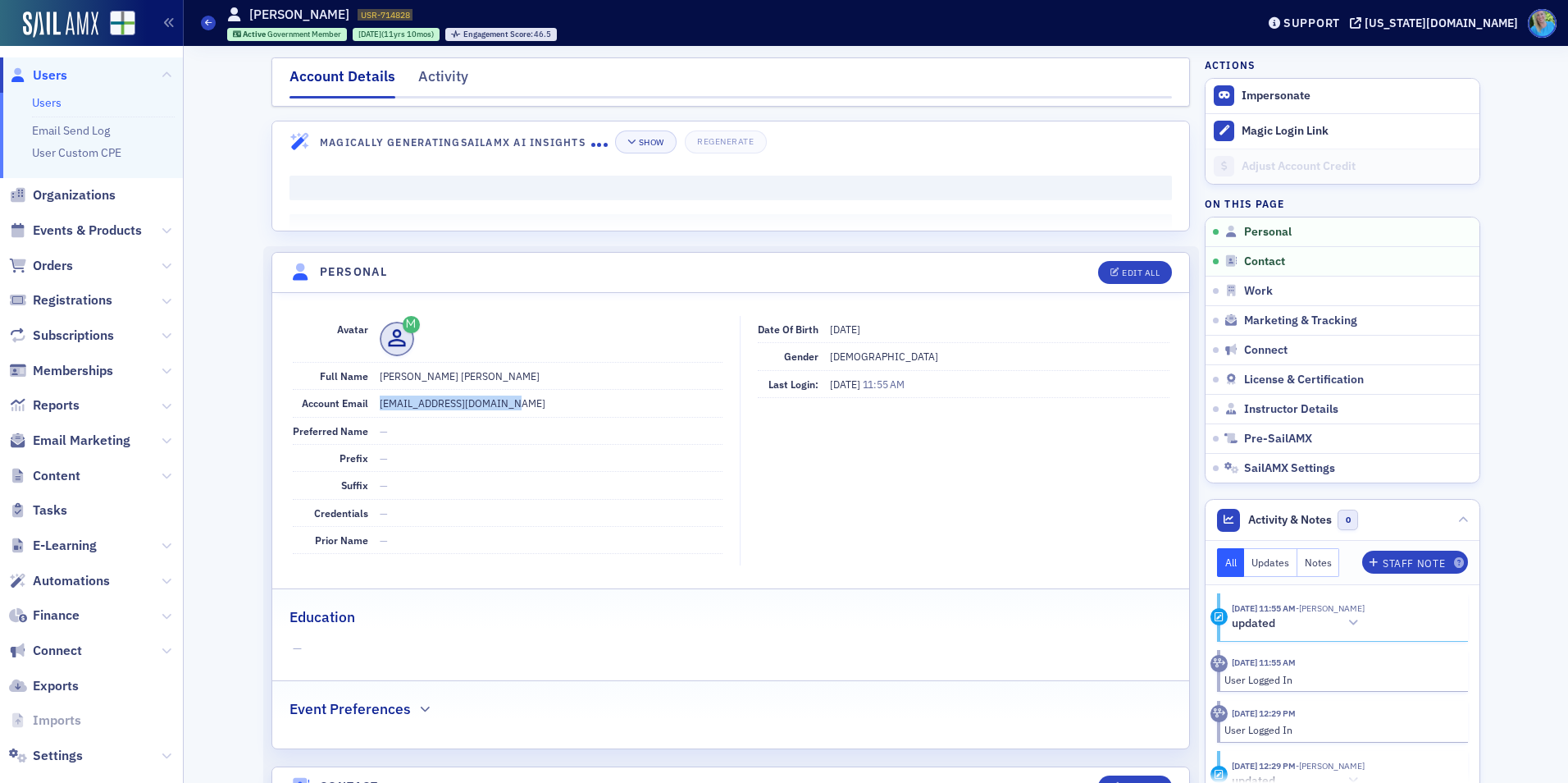
drag, startPoint x: 515, startPoint y: 404, endPoint x: 369, endPoint y: 395, distance: 146.3
click at [369, 395] on div "Account Email jasmine_bolden@yahoo.com" at bounding box center [508, 403] width 430 height 27
copy dd "jasmine_bolden@yahoo.com"
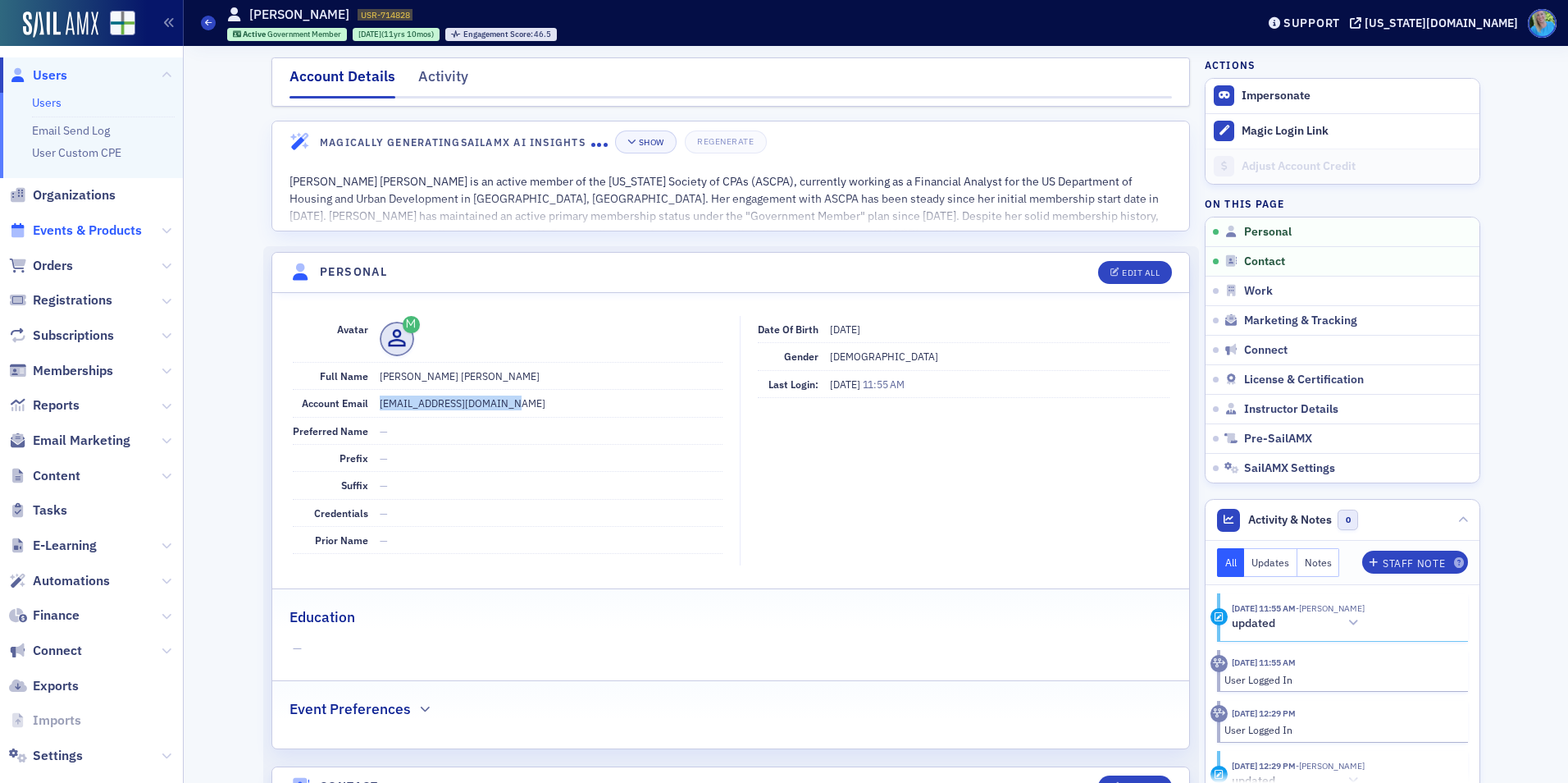
click at [89, 232] on span "Events & Products" at bounding box center [87, 230] width 109 height 18
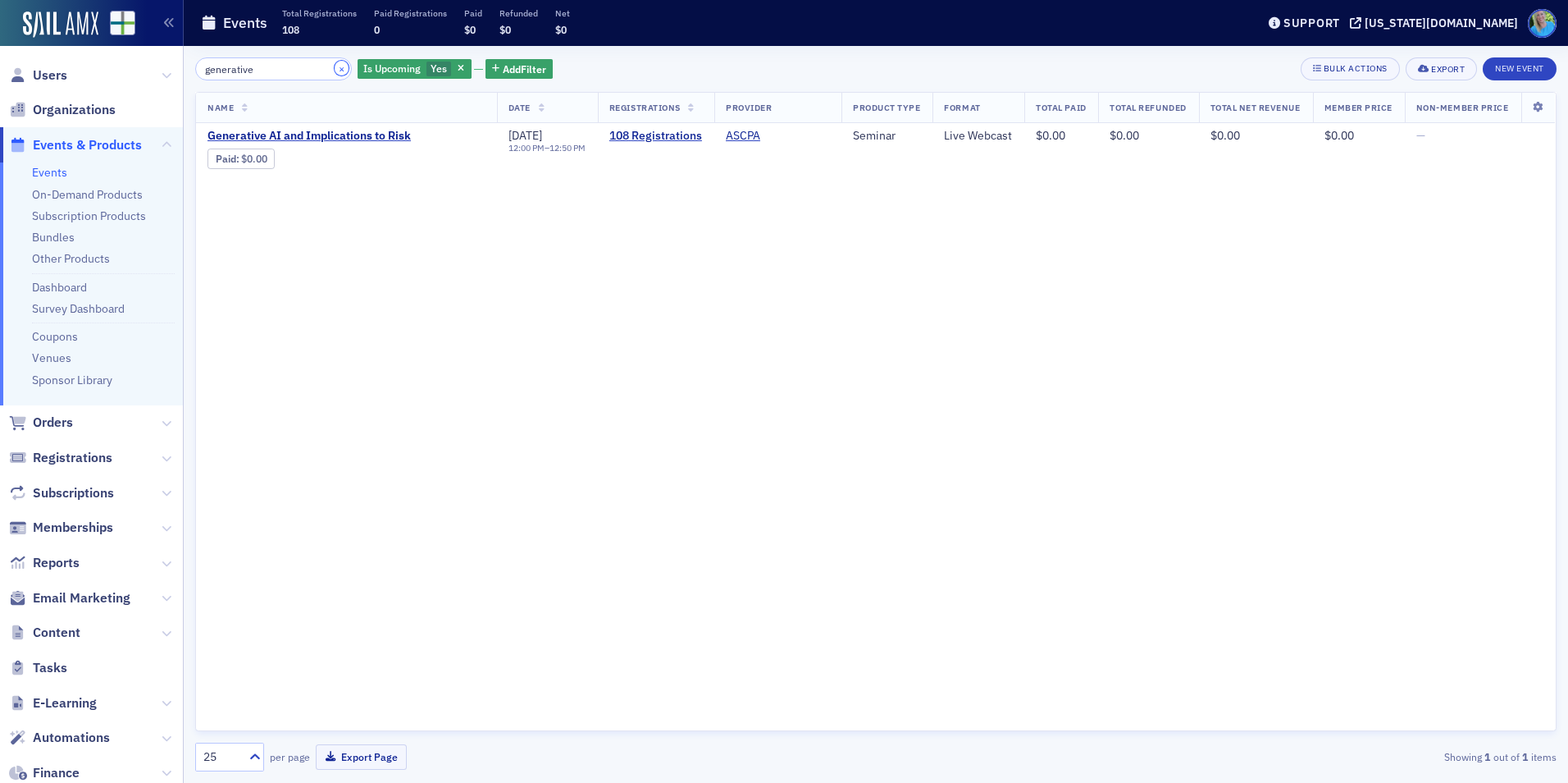
click at [335, 68] on button "×" at bounding box center [342, 67] width 15 height 15
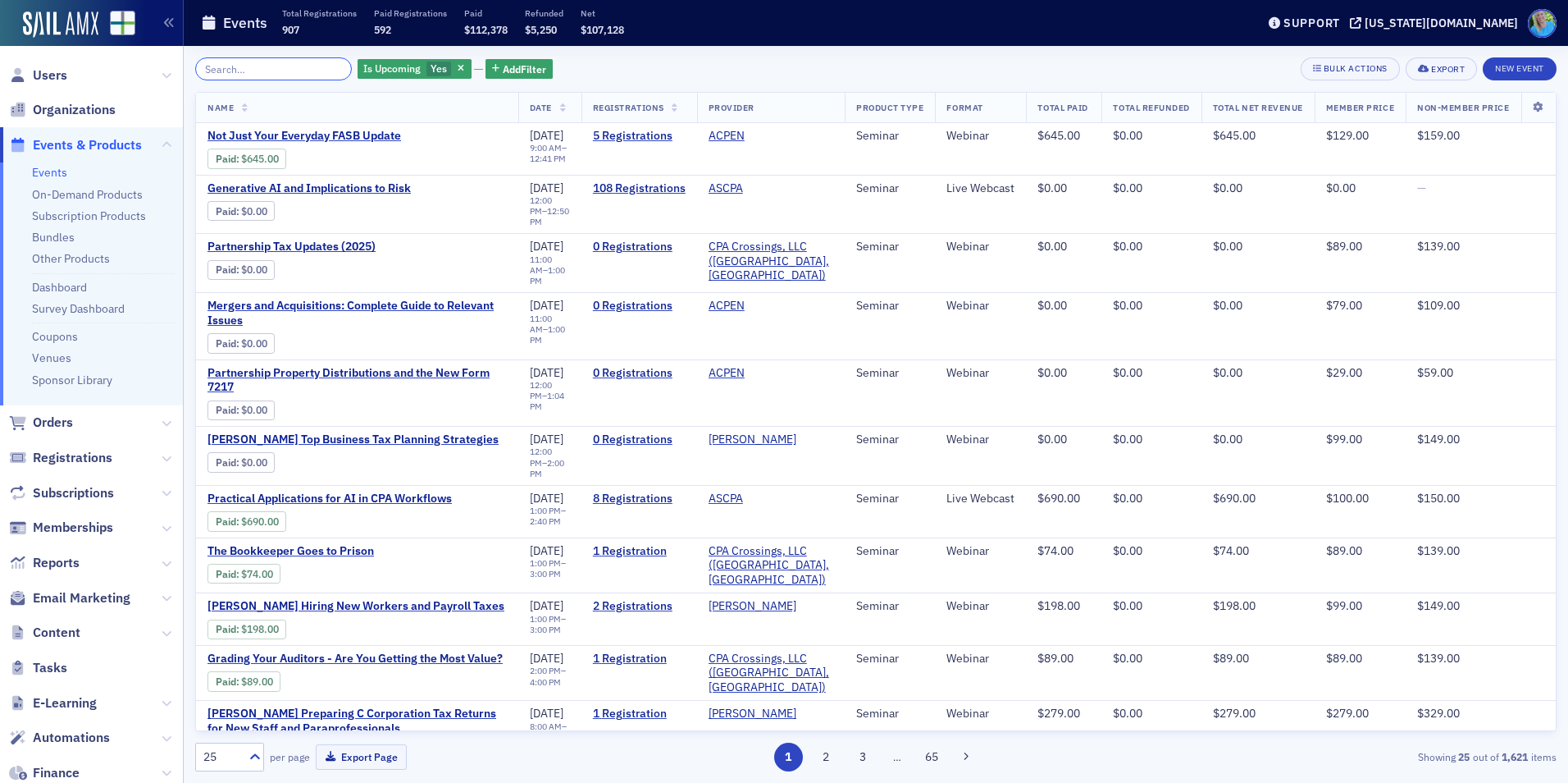
drag, startPoint x: 212, startPoint y: 66, endPoint x: 223, endPoint y: 70, distance: 11.7
click at [213, 67] on input "search" at bounding box center [273, 69] width 156 height 23
click at [273, 66] on input "search" at bounding box center [273, 69] width 156 height 23
click at [277, 67] on input "search" at bounding box center [273, 69] width 156 height 23
click at [259, 67] on input "search" at bounding box center [273, 69] width 156 height 23
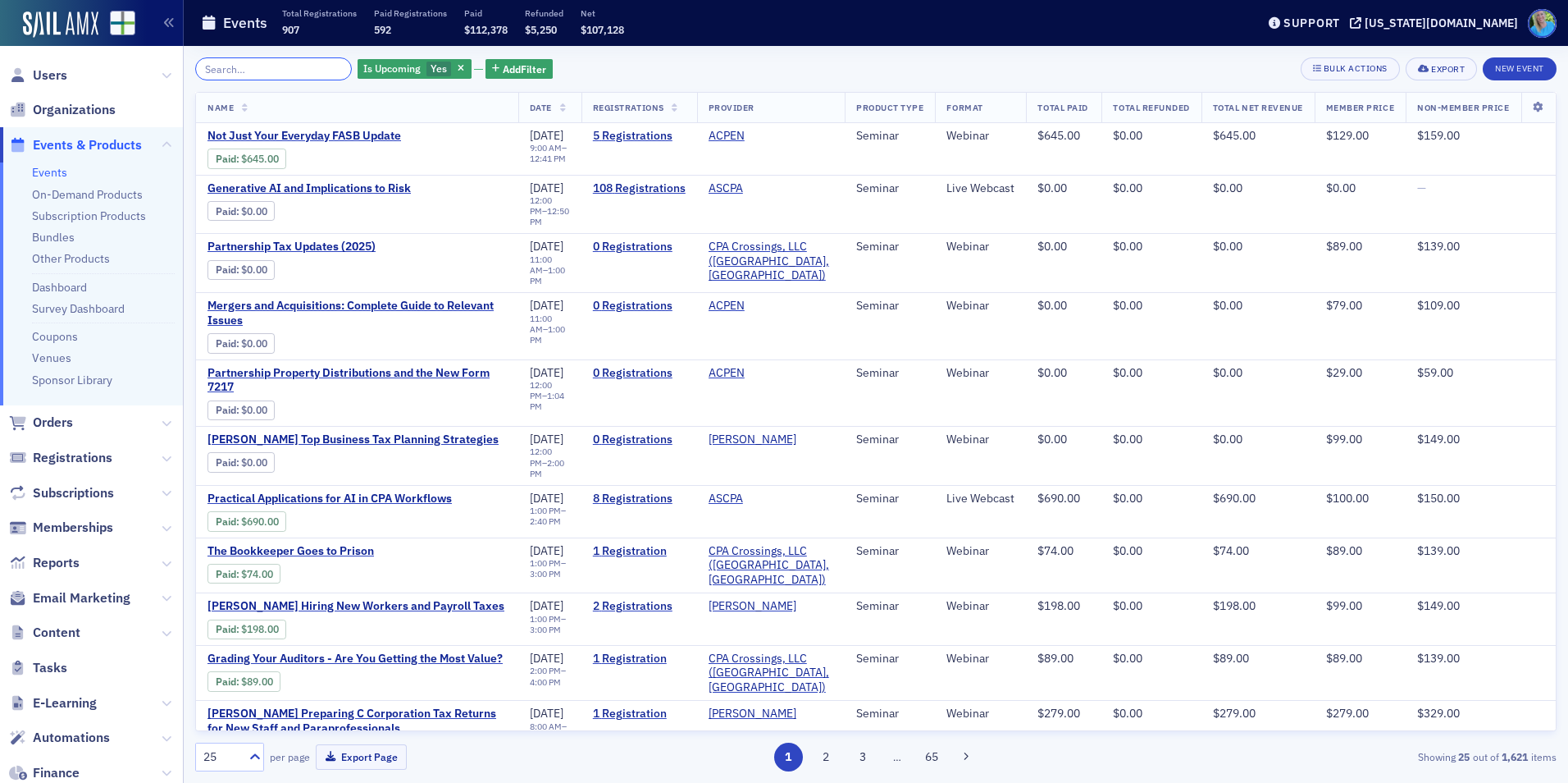
paste input "AI for Fraud Detection in Financial Data"
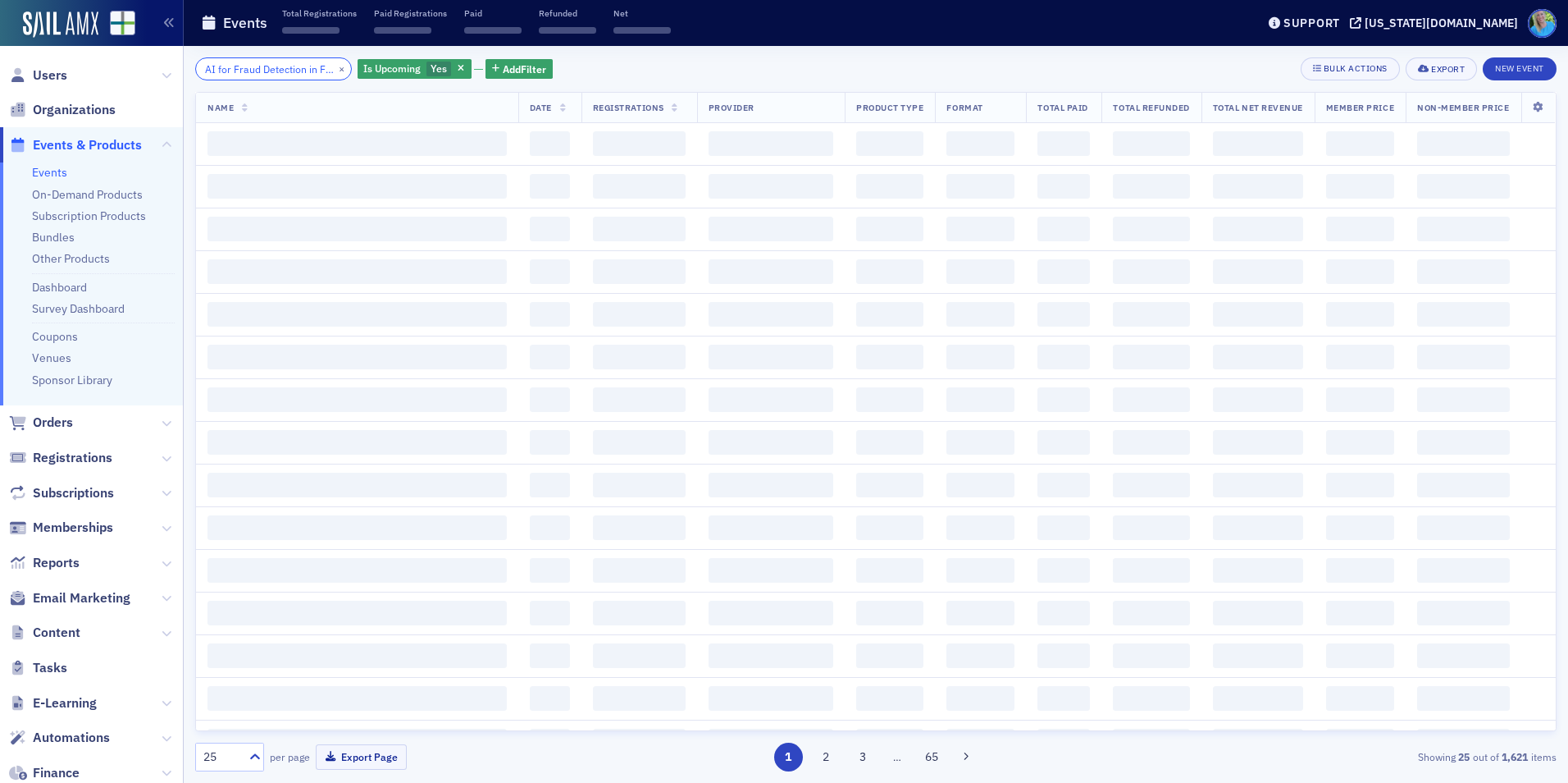
scroll to position [0, 69]
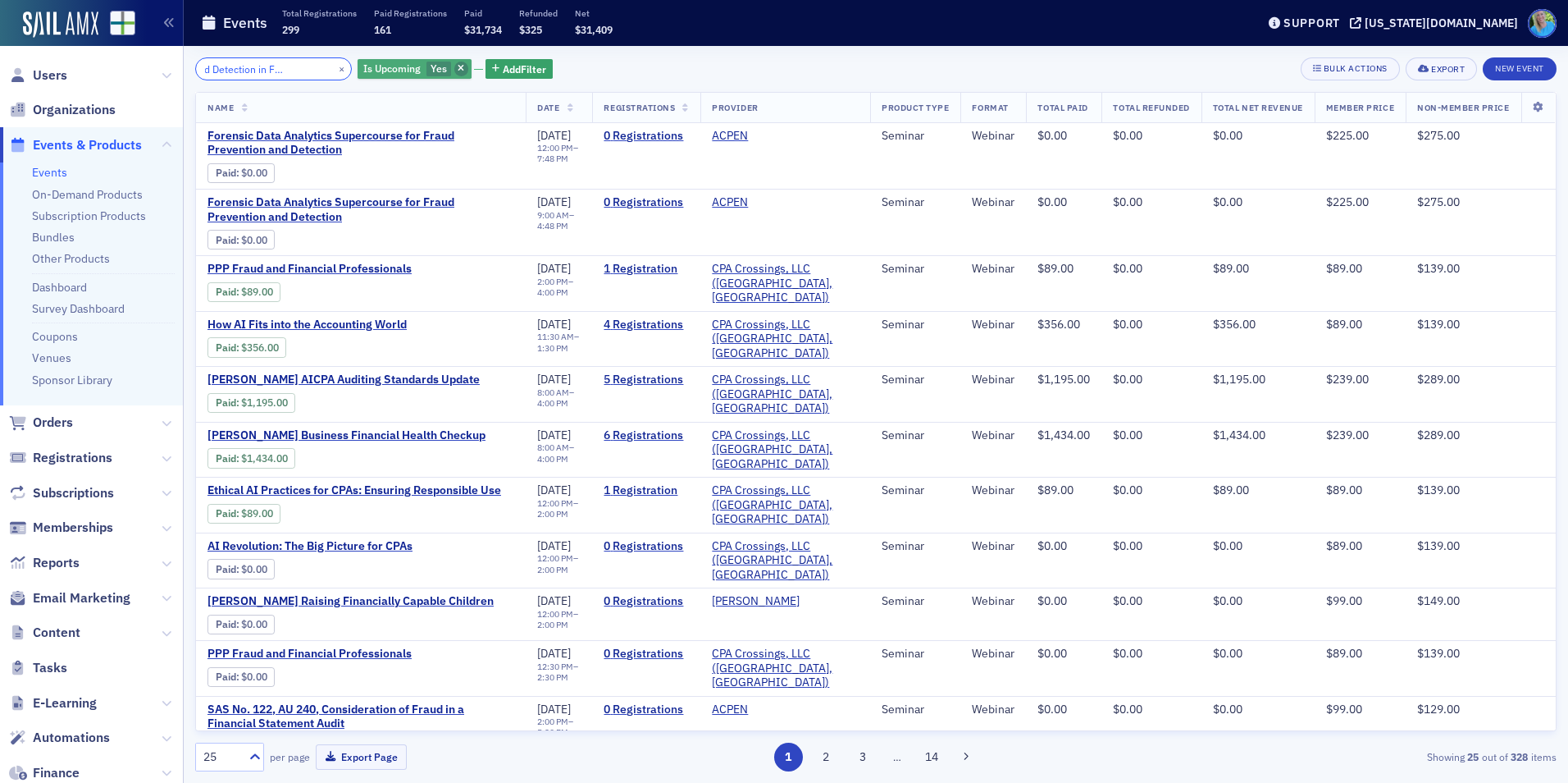
type input "AI for Fraud Detection in Financial Data"
click at [458, 69] on icon "button" at bounding box center [461, 69] width 7 height 9
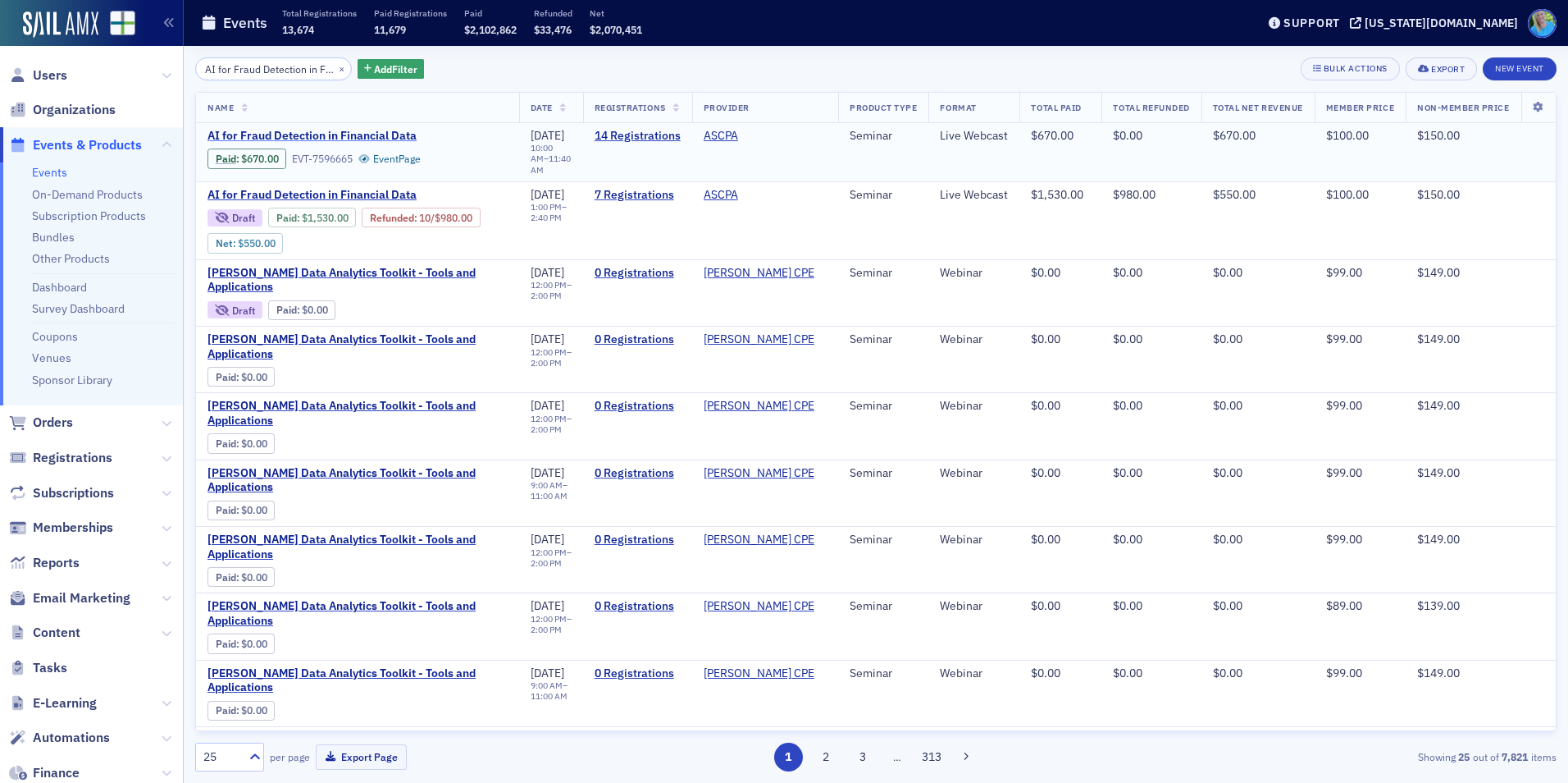
click at [385, 129] on span "AI for Fraud Detection in Financial Data" at bounding box center [345, 135] width 275 height 15
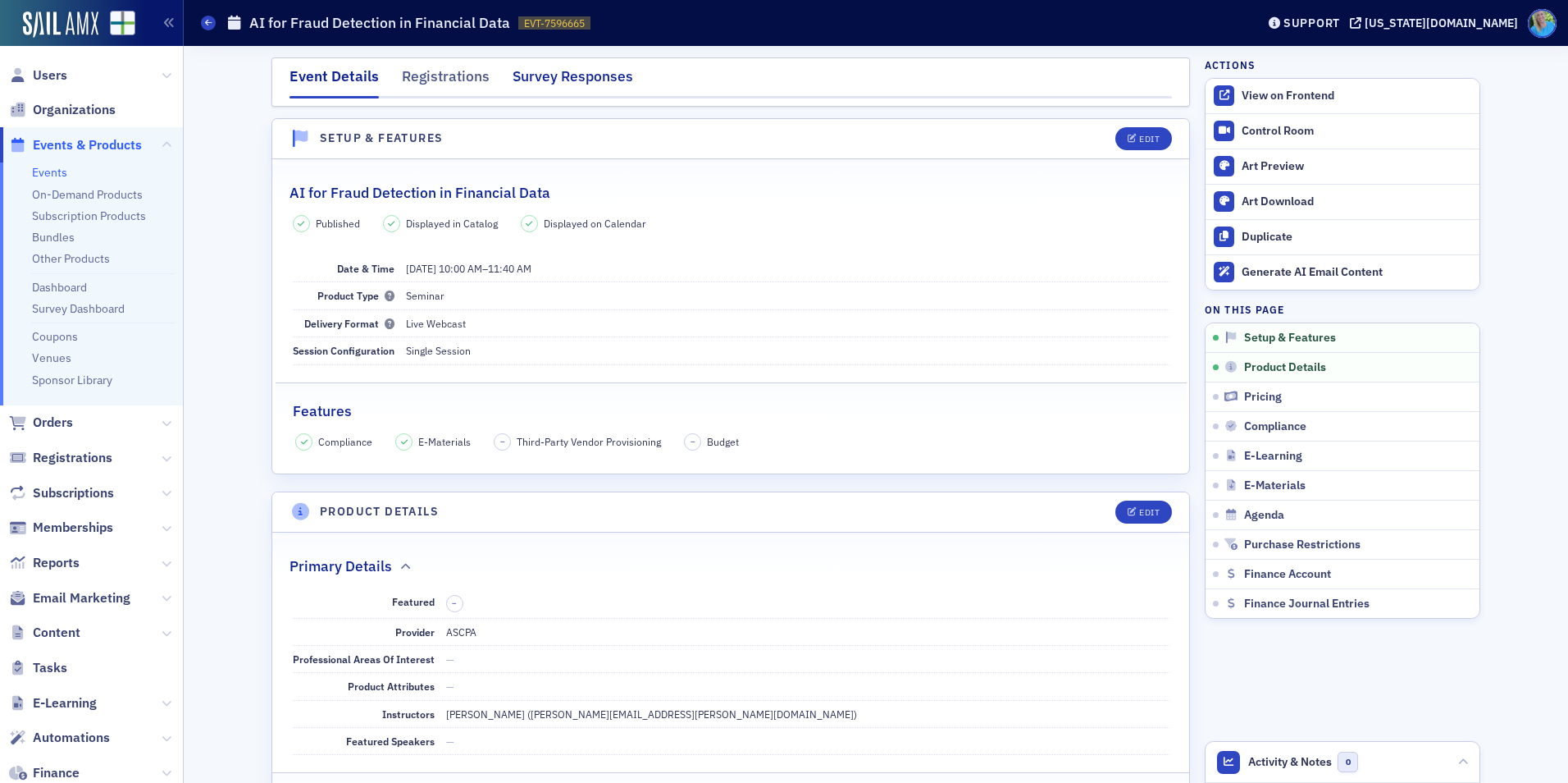
click at [561, 87] on div "Survey Responses" at bounding box center [573, 80] width 121 height 31
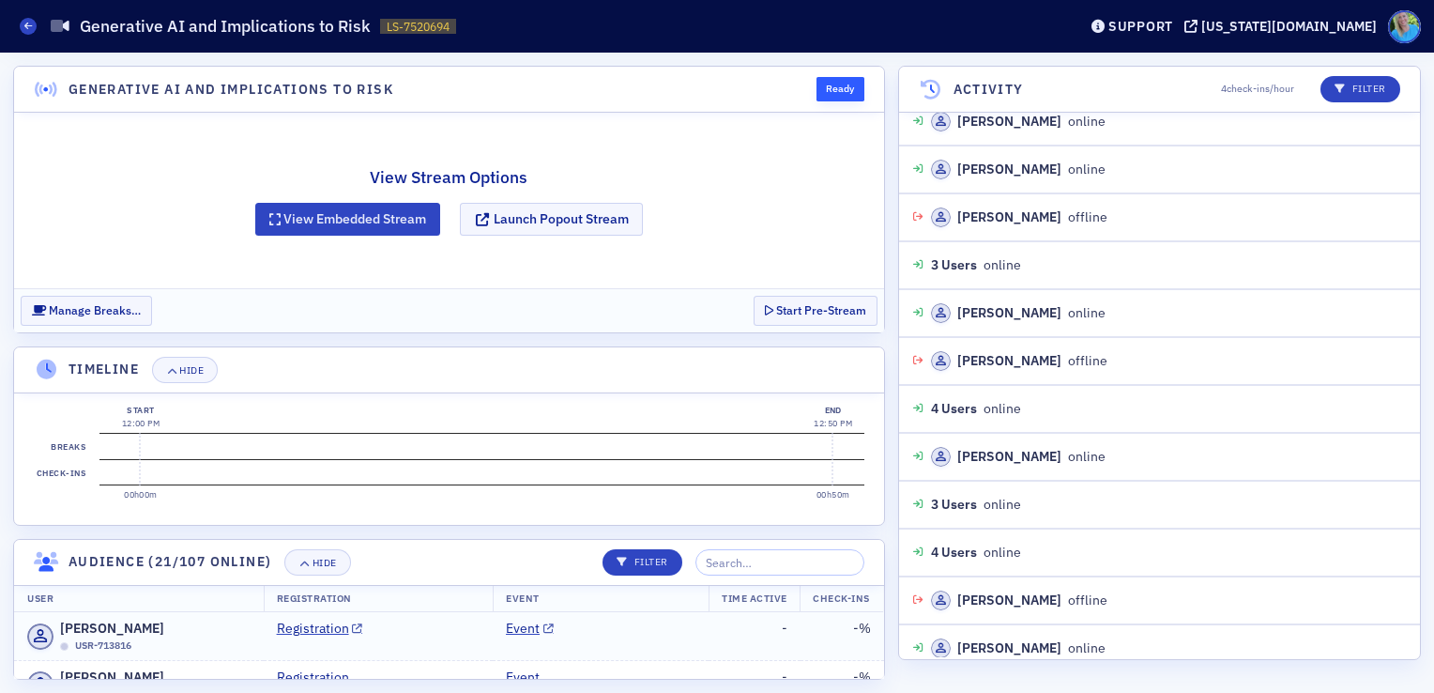
scroll to position [1929, 0]
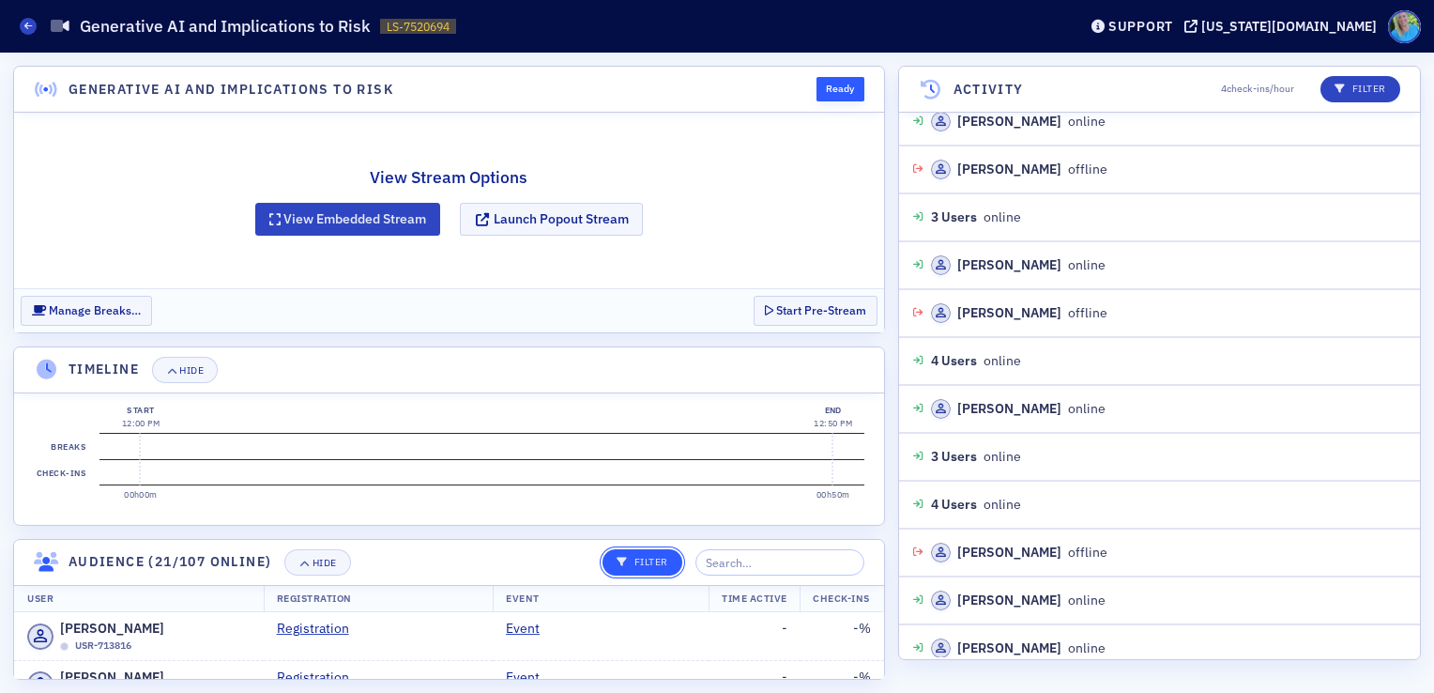
click at [674, 569] on button "Filter" at bounding box center [643, 562] width 80 height 26
click at [328, 566] on button "Hide" at bounding box center [317, 562] width 66 height 26
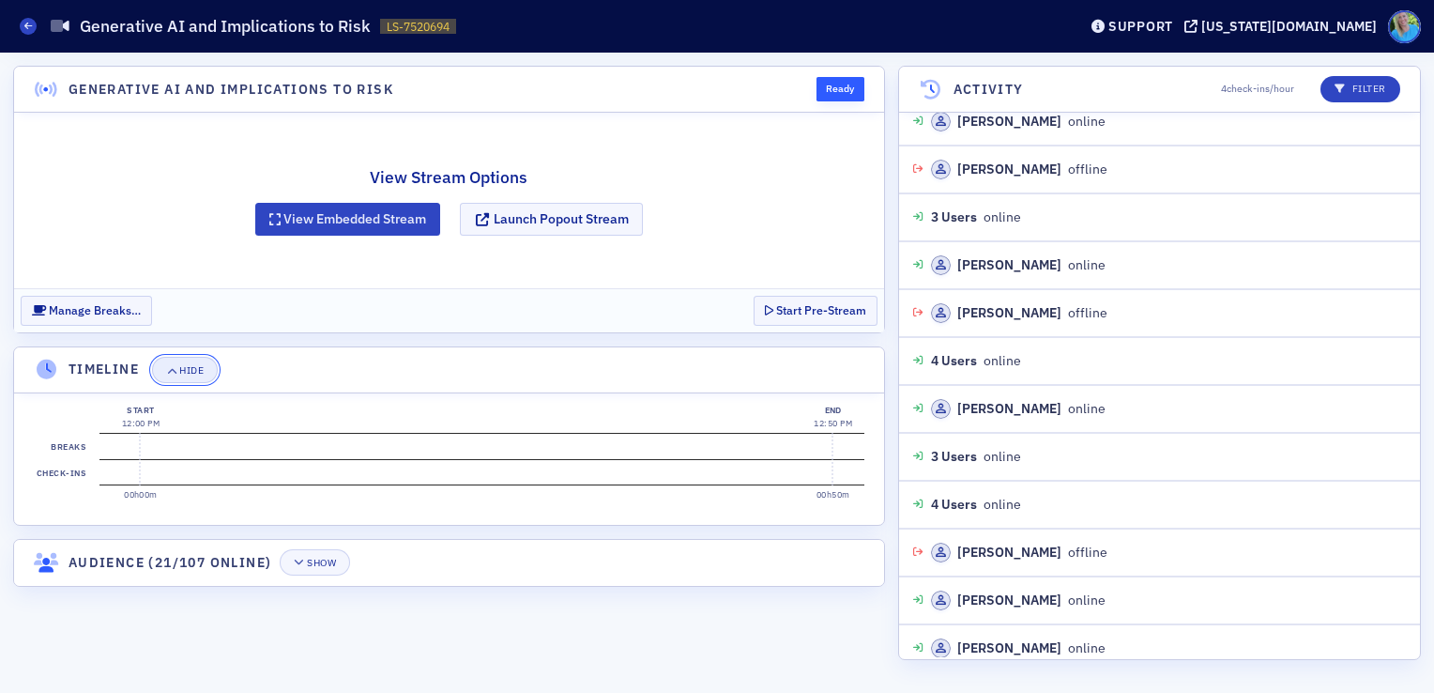
click at [191, 374] on div "Hide" at bounding box center [191, 370] width 24 height 10
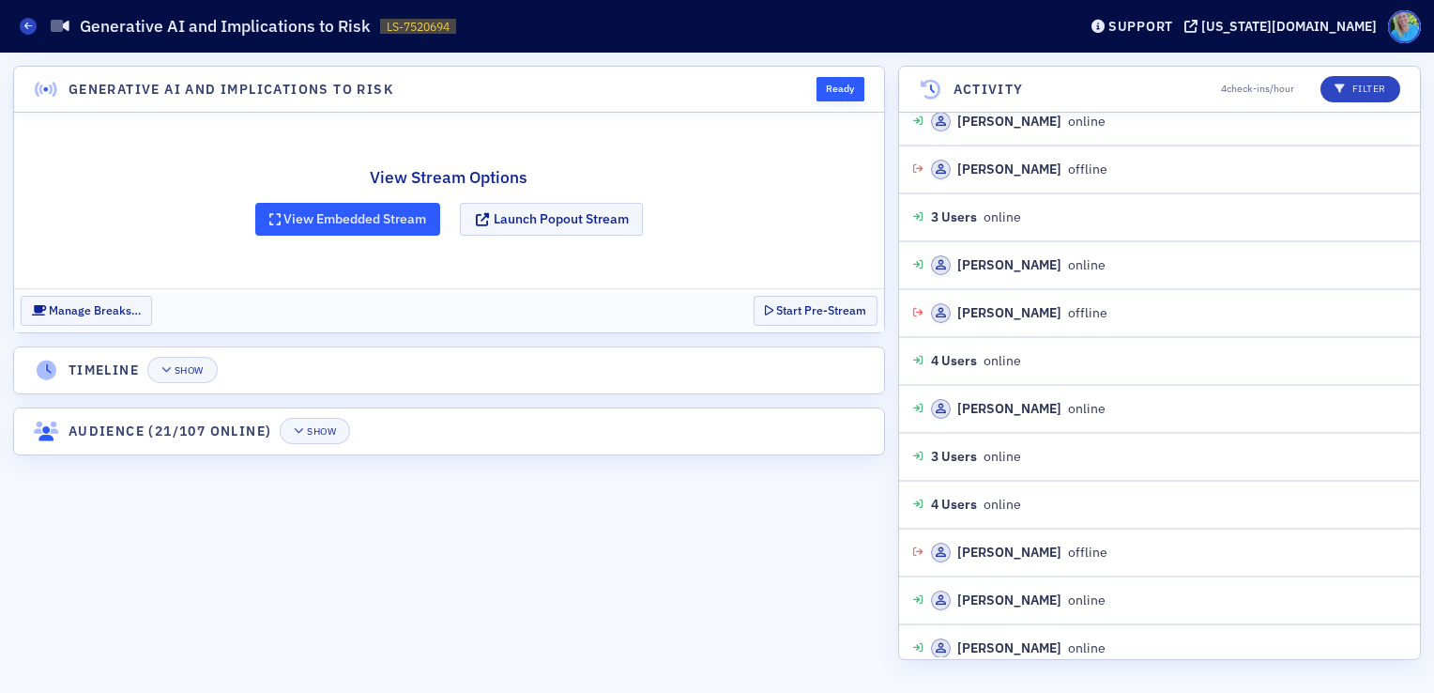
click at [347, 220] on button "View Embedded Stream" at bounding box center [348, 219] width 186 height 33
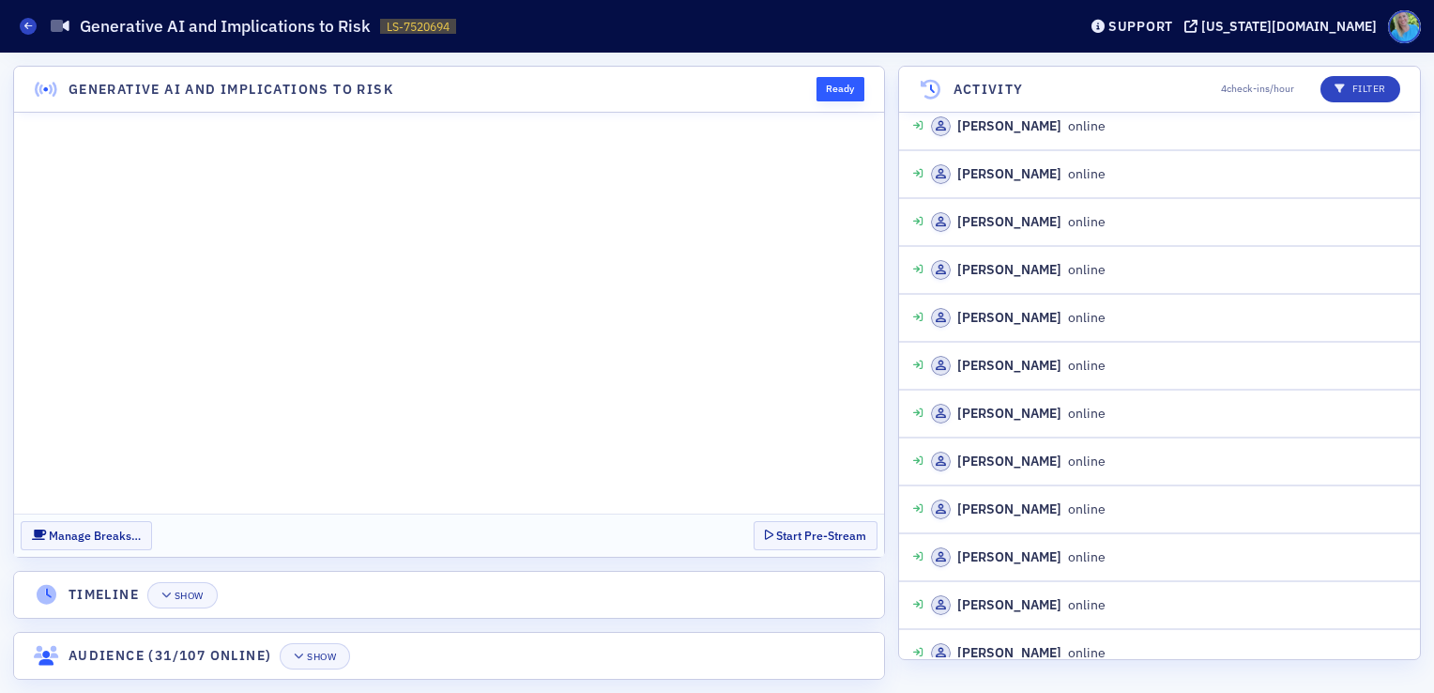
scroll to position [2452, 0]
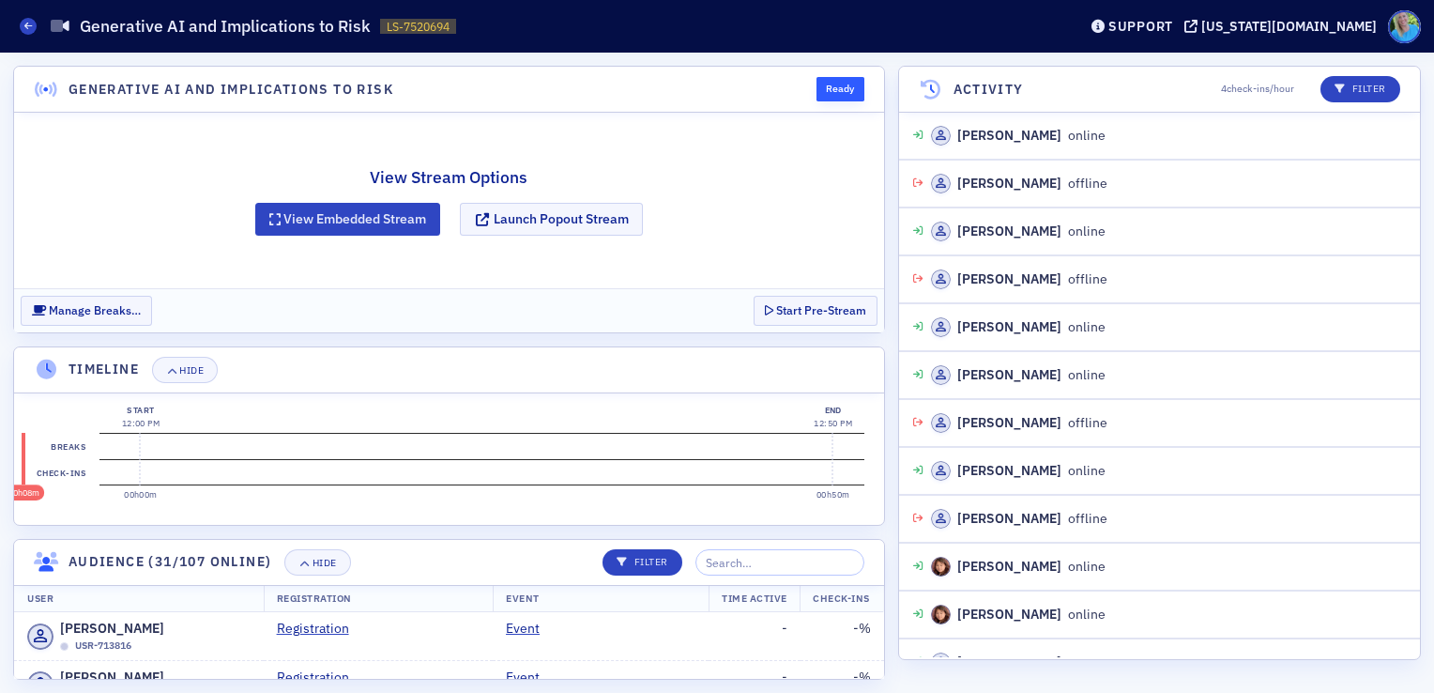
scroll to position [1881, 0]
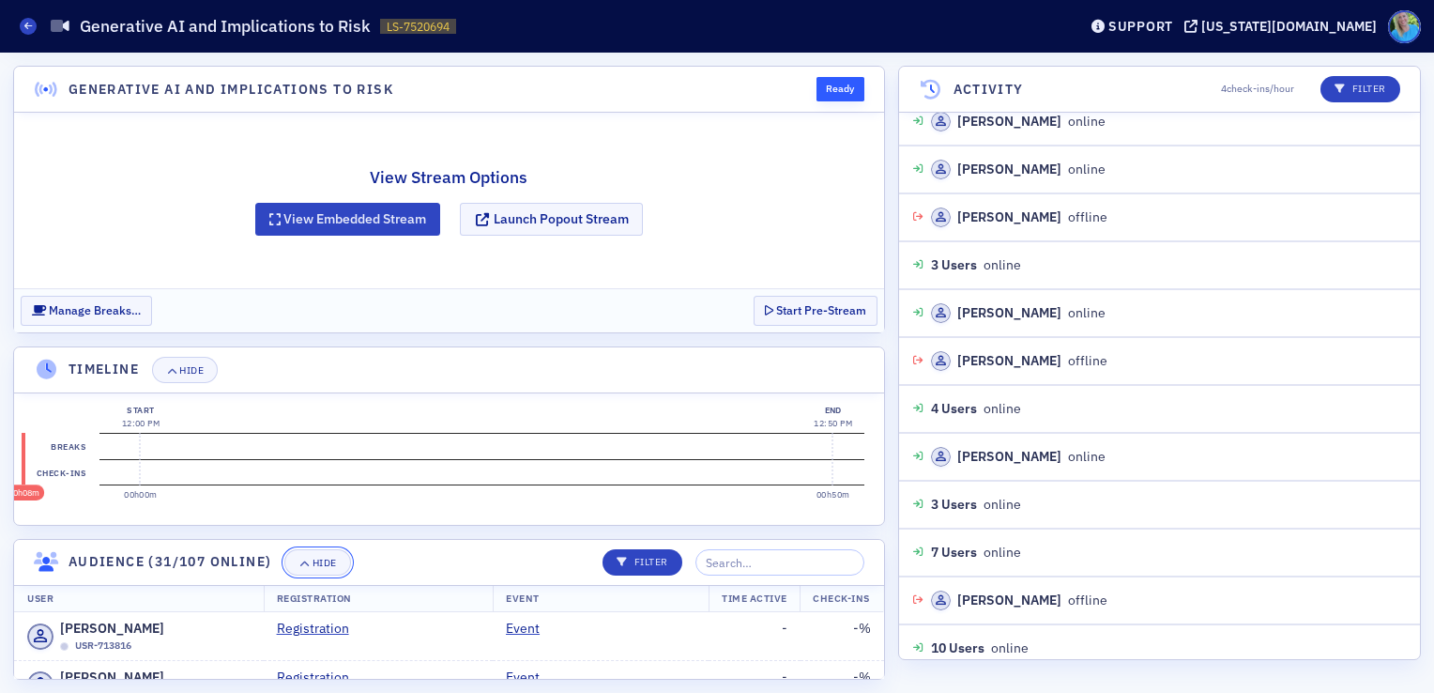
click at [315, 561] on div "Hide" at bounding box center [325, 563] width 24 height 10
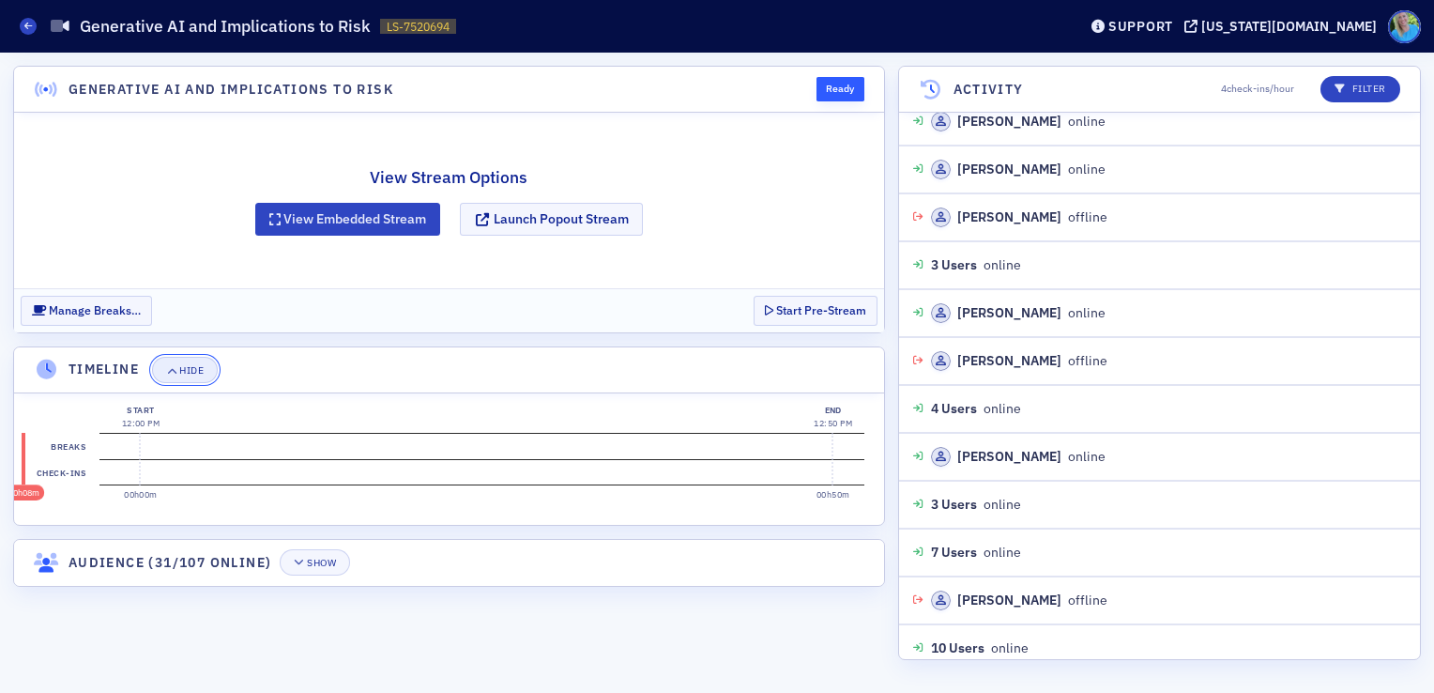
click at [197, 367] on div "Hide" at bounding box center [191, 370] width 24 height 10
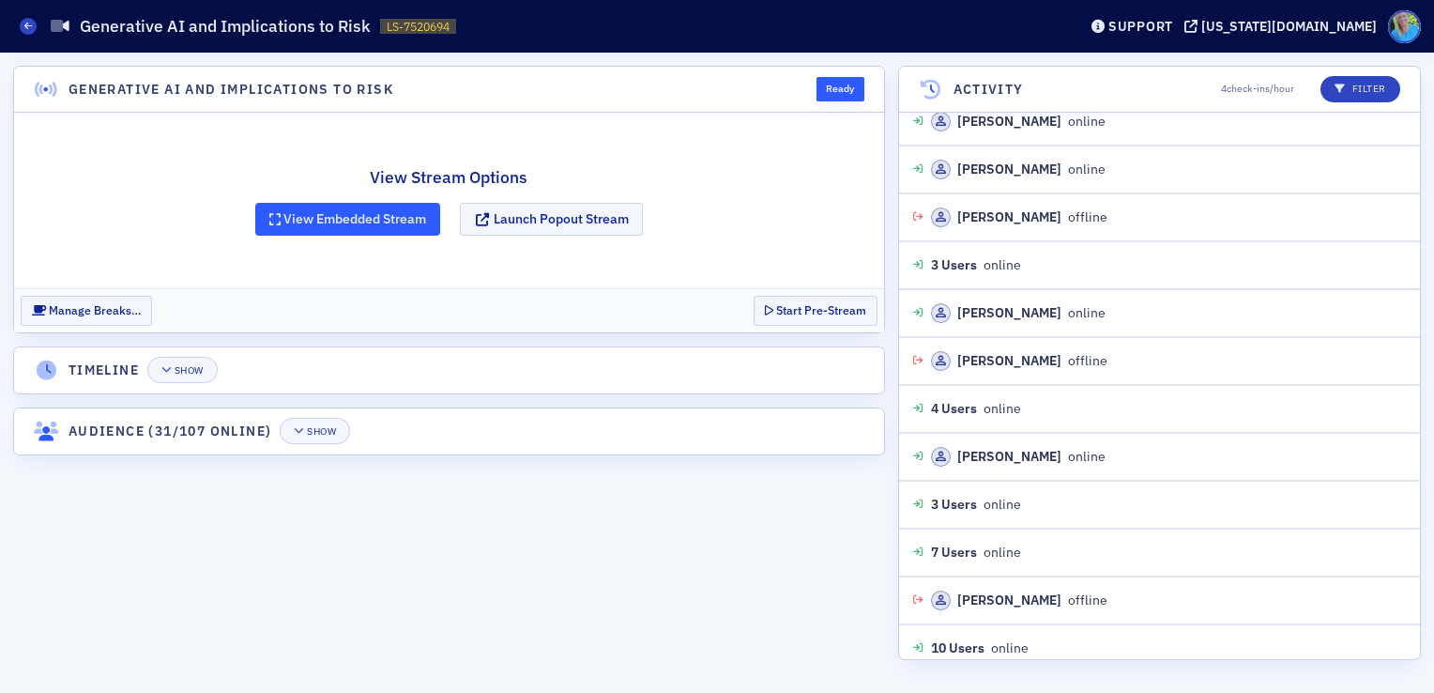
click at [334, 229] on button "View Embedded Stream" at bounding box center [348, 219] width 186 height 33
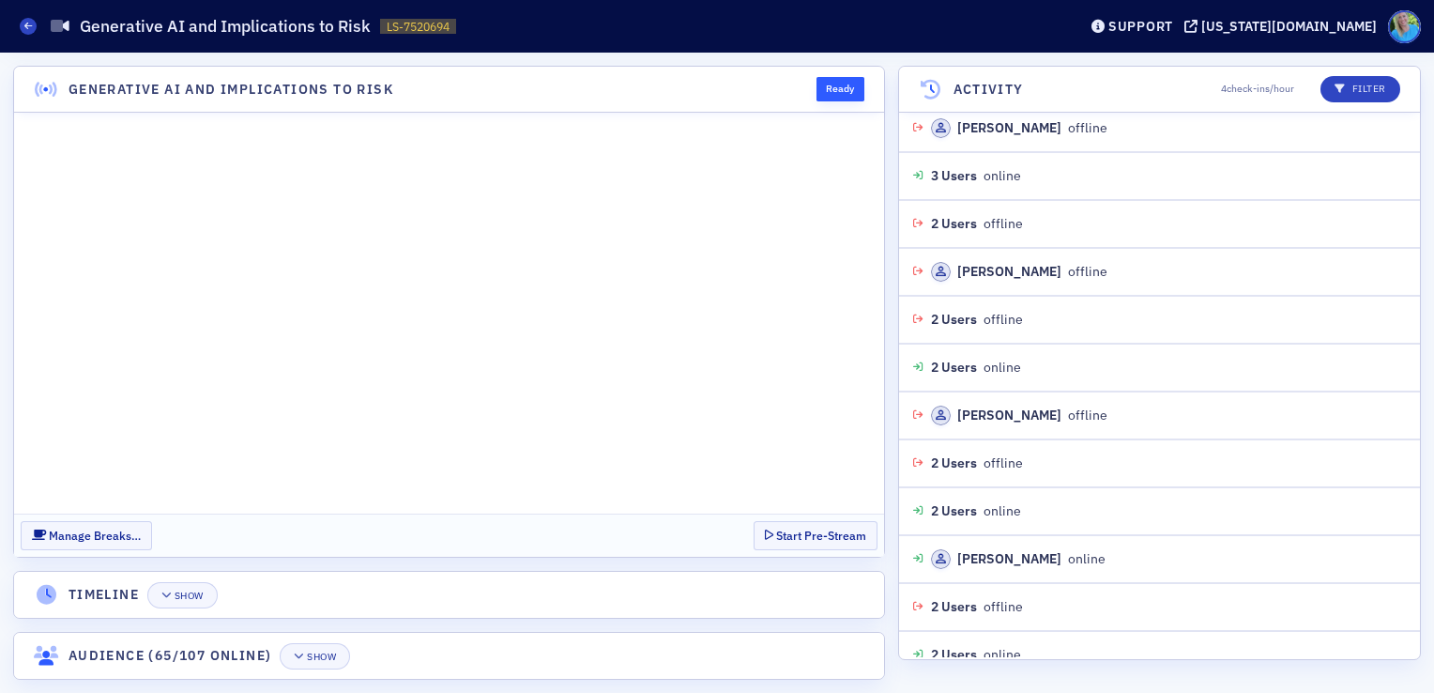
scroll to position [9870, 0]
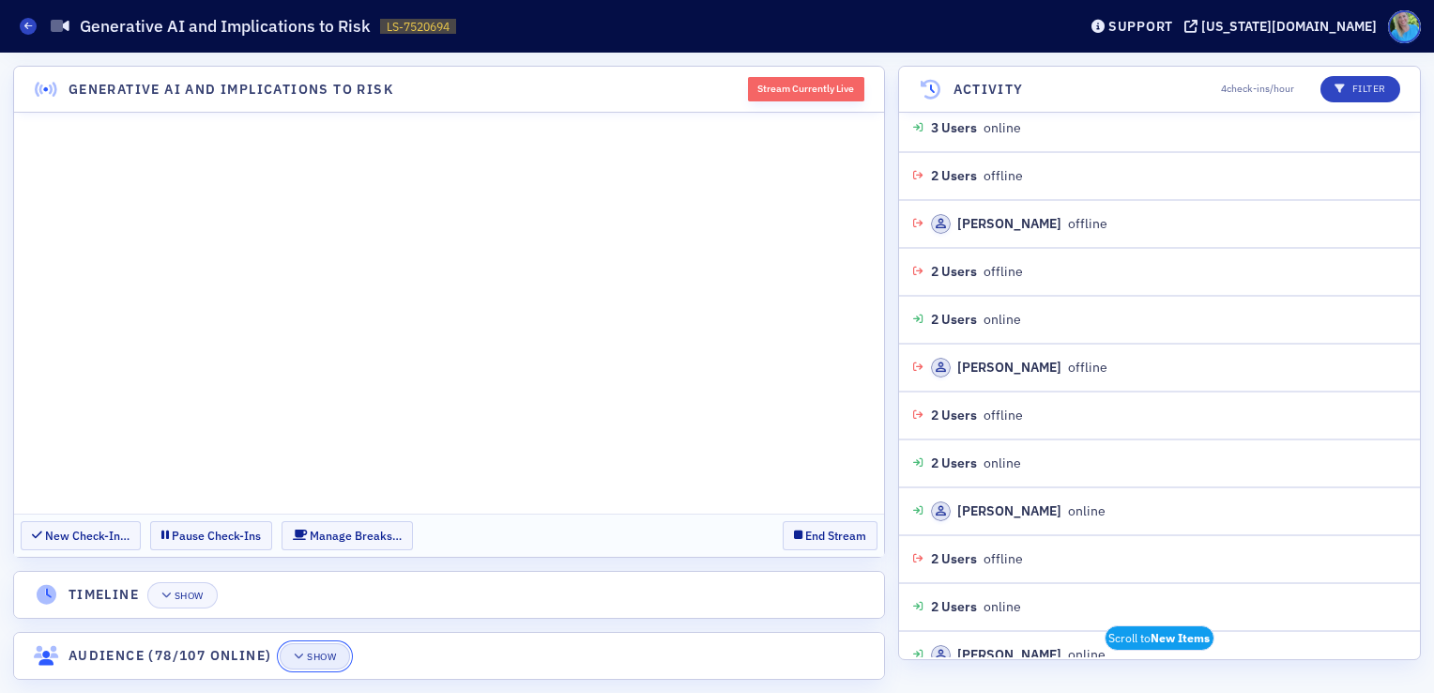
click at [317, 655] on div "Show" at bounding box center [321, 657] width 29 height 10
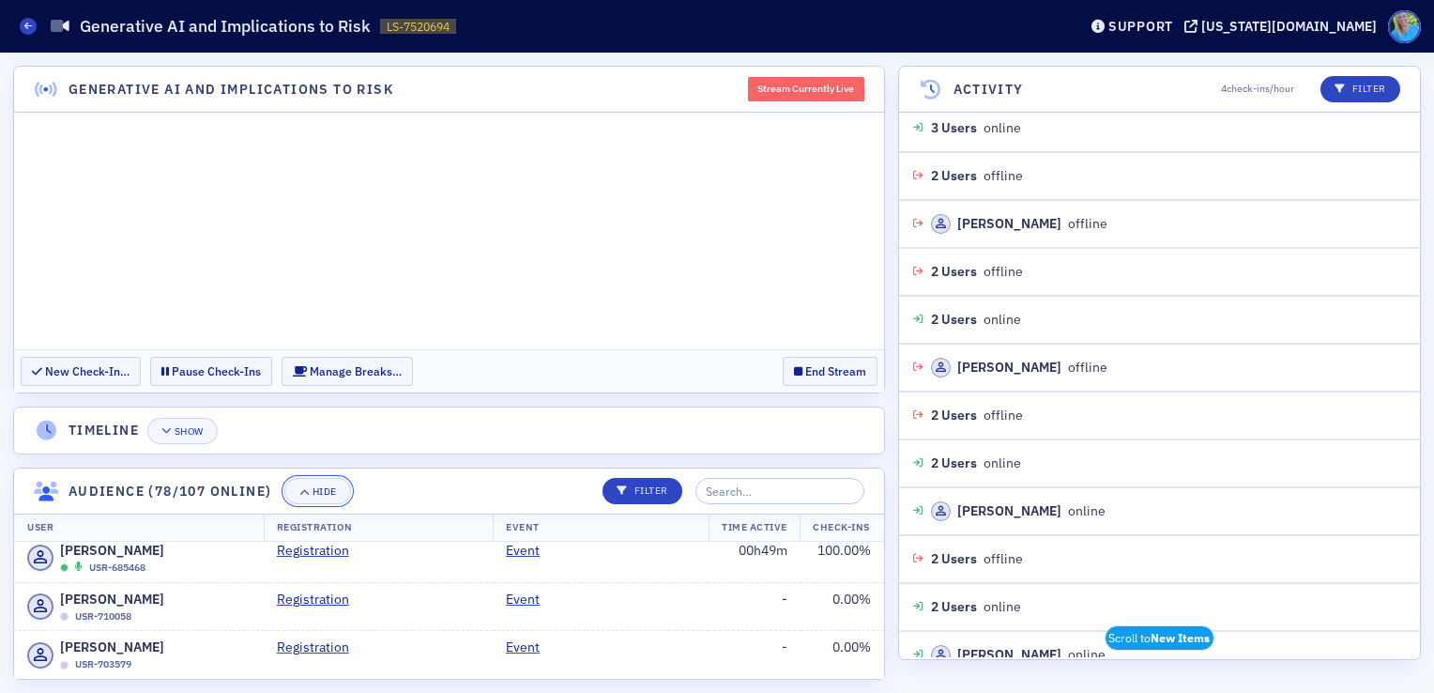
scroll to position [282, 0]
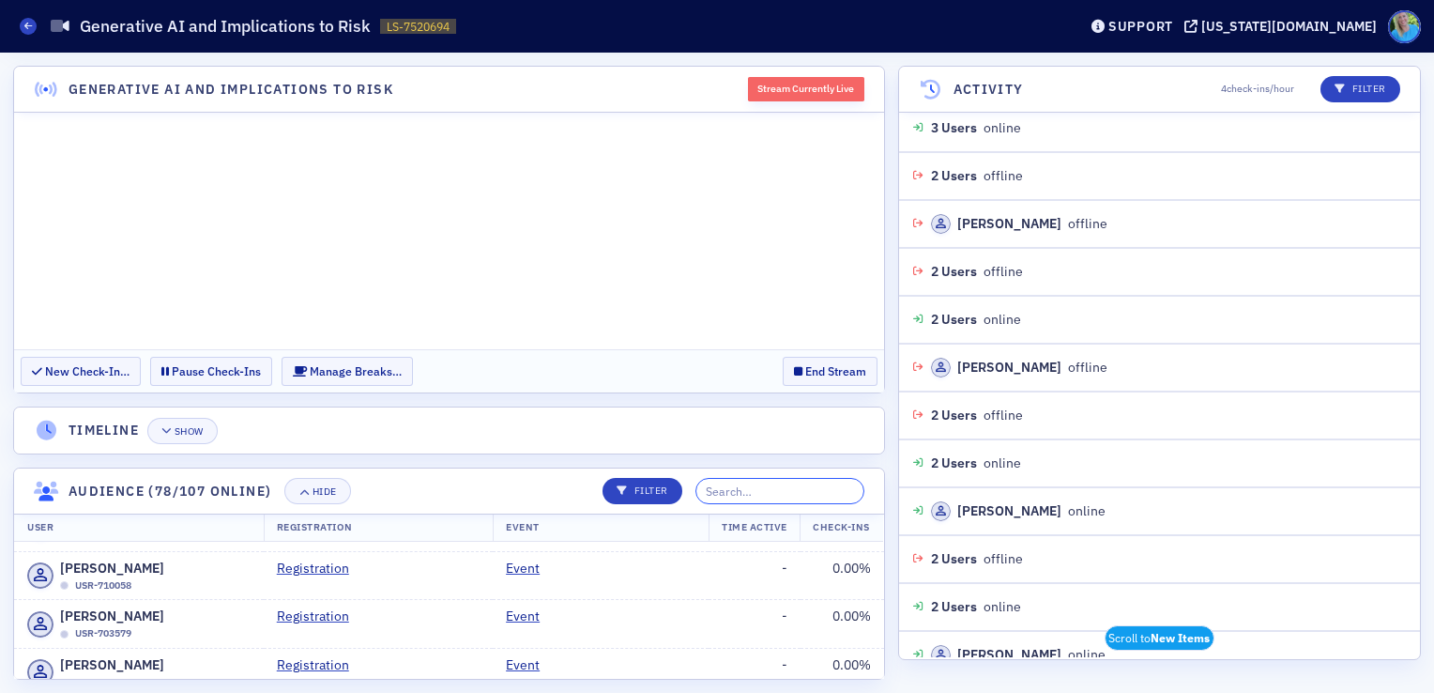
click at [768, 478] on input "search" at bounding box center [780, 491] width 169 height 26
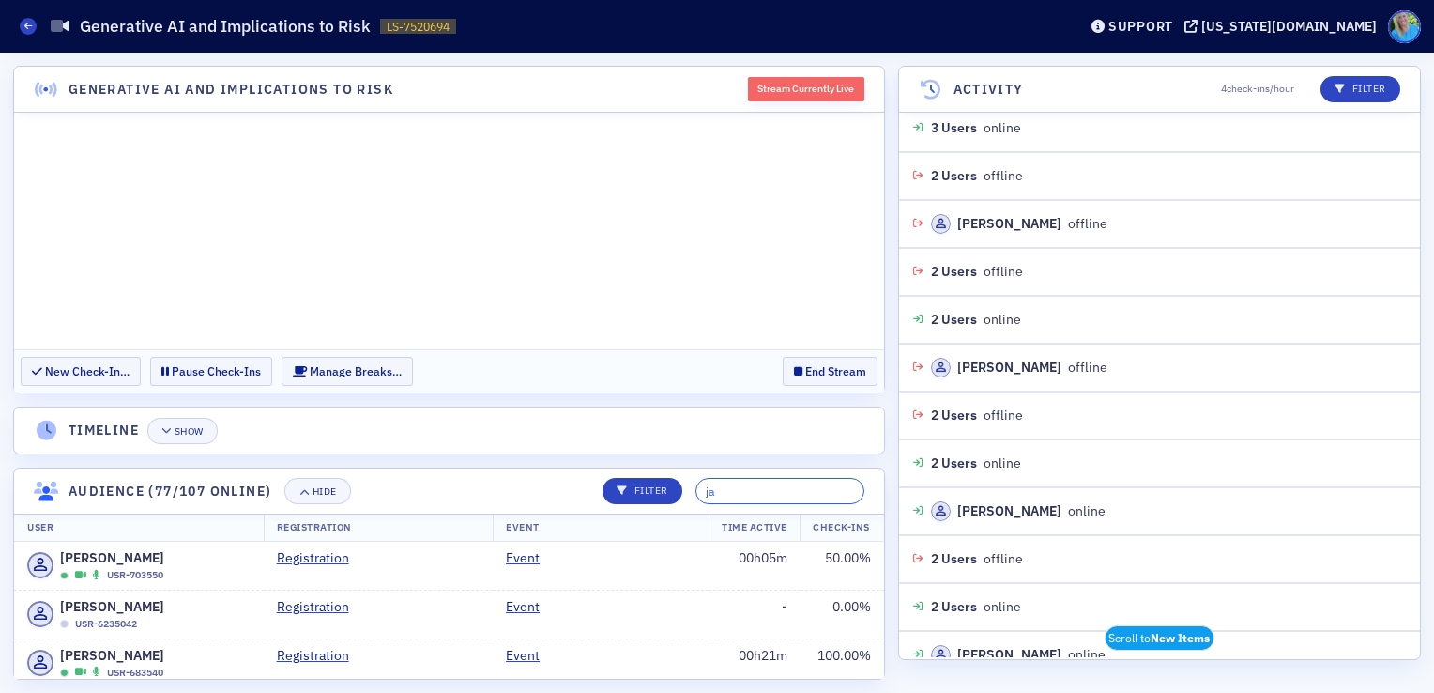
type input "j"
click at [310, 495] on button "Hide" at bounding box center [317, 491] width 66 height 26
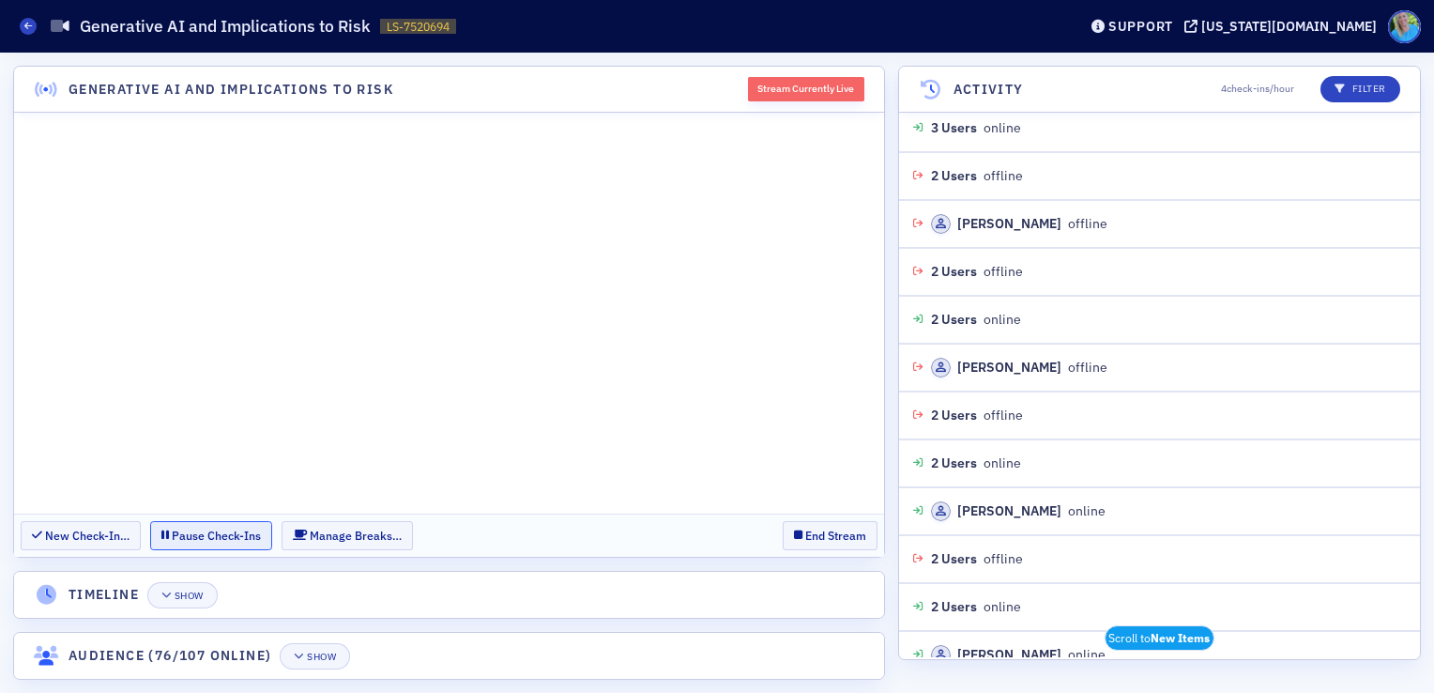
click at [185, 541] on button "Pause Check-Ins" at bounding box center [211, 535] width 122 height 29
click at [807, 544] on button "End Stream" at bounding box center [830, 535] width 95 height 29
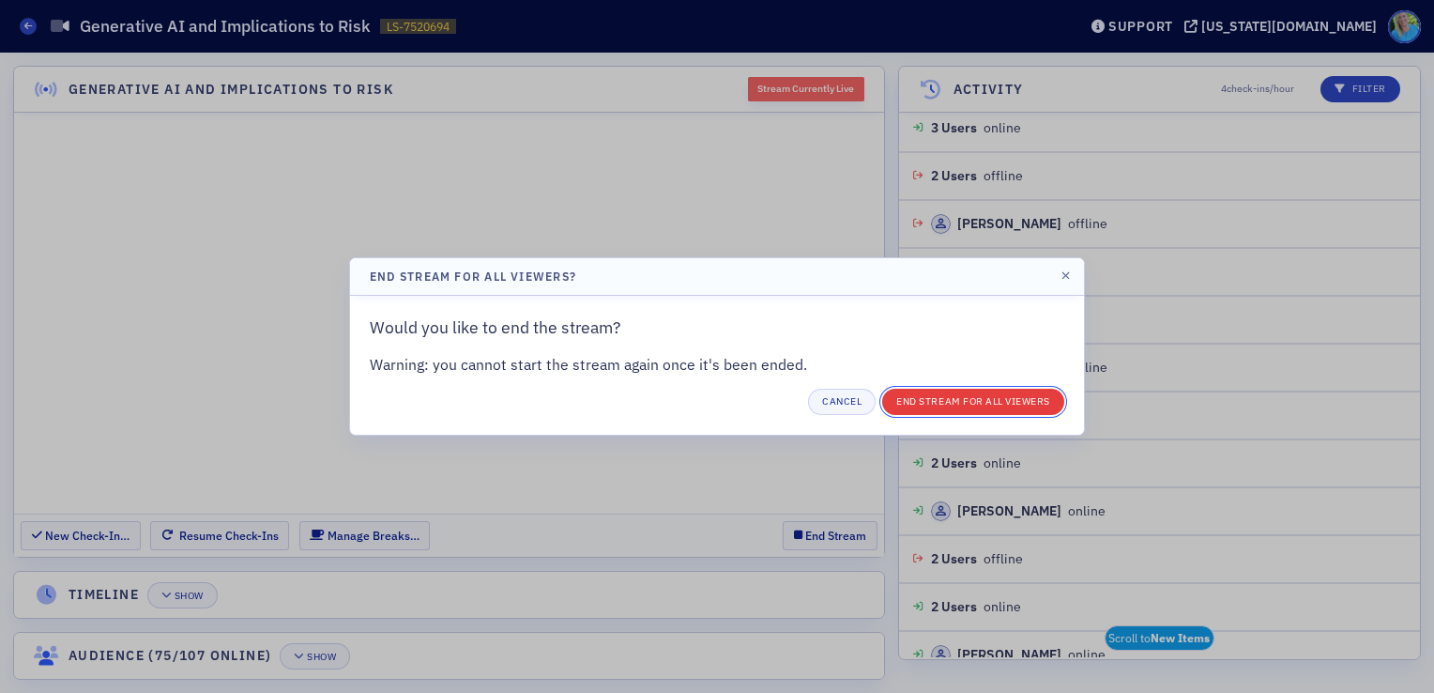
drag, startPoint x: 958, startPoint y: 396, endPoint x: 930, endPoint y: 356, distance: 48.7
click at [958, 396] on button "End Stream for all Viewers" at bounding box center [973, 402] width 182 height 26
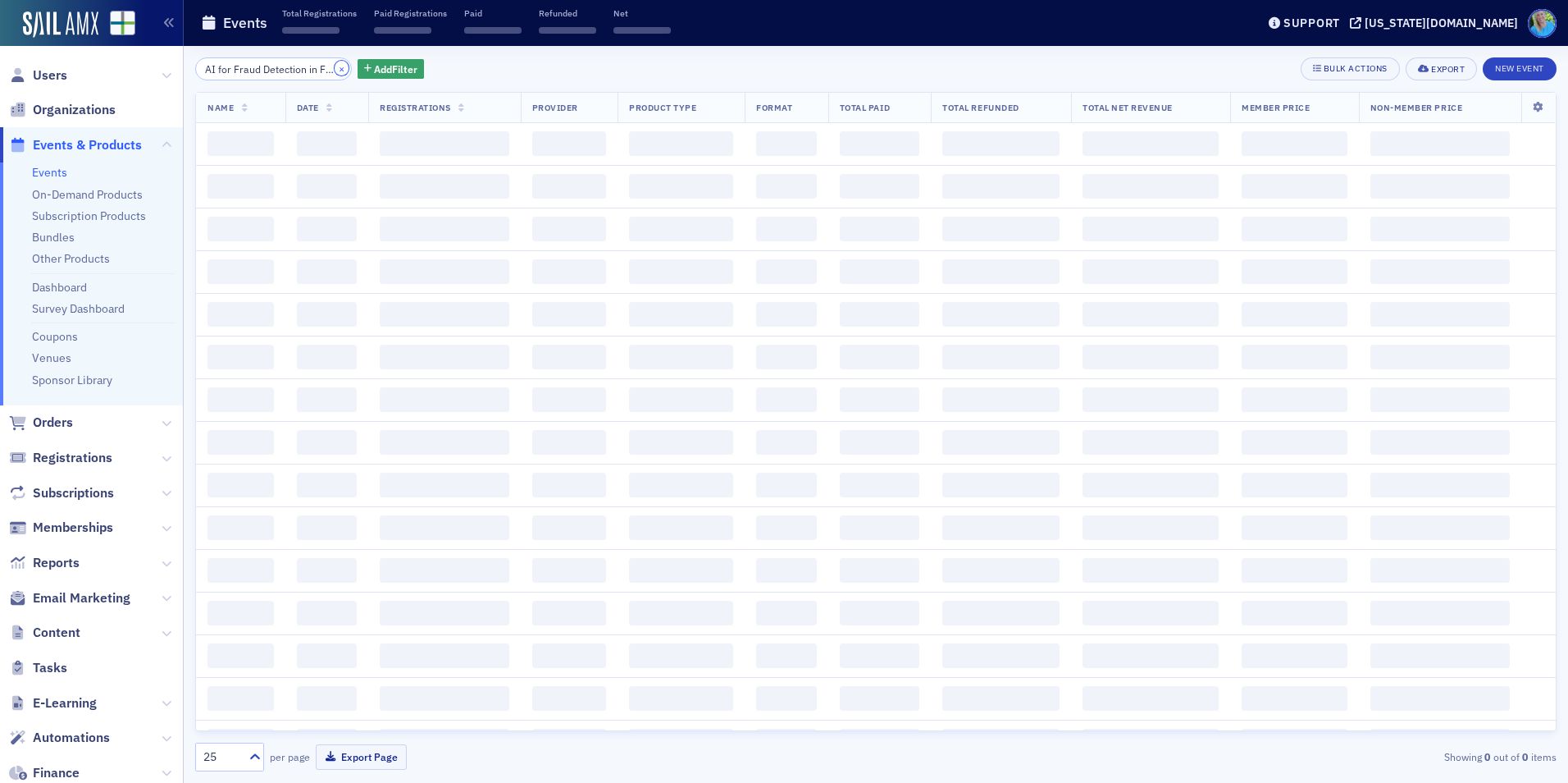
click at [335, 72] on button "×" at bounding box center [342, 67] width 15 height 15
click at [304, 72] on input "search" at bounding box center [273, 69] width 156 height 23
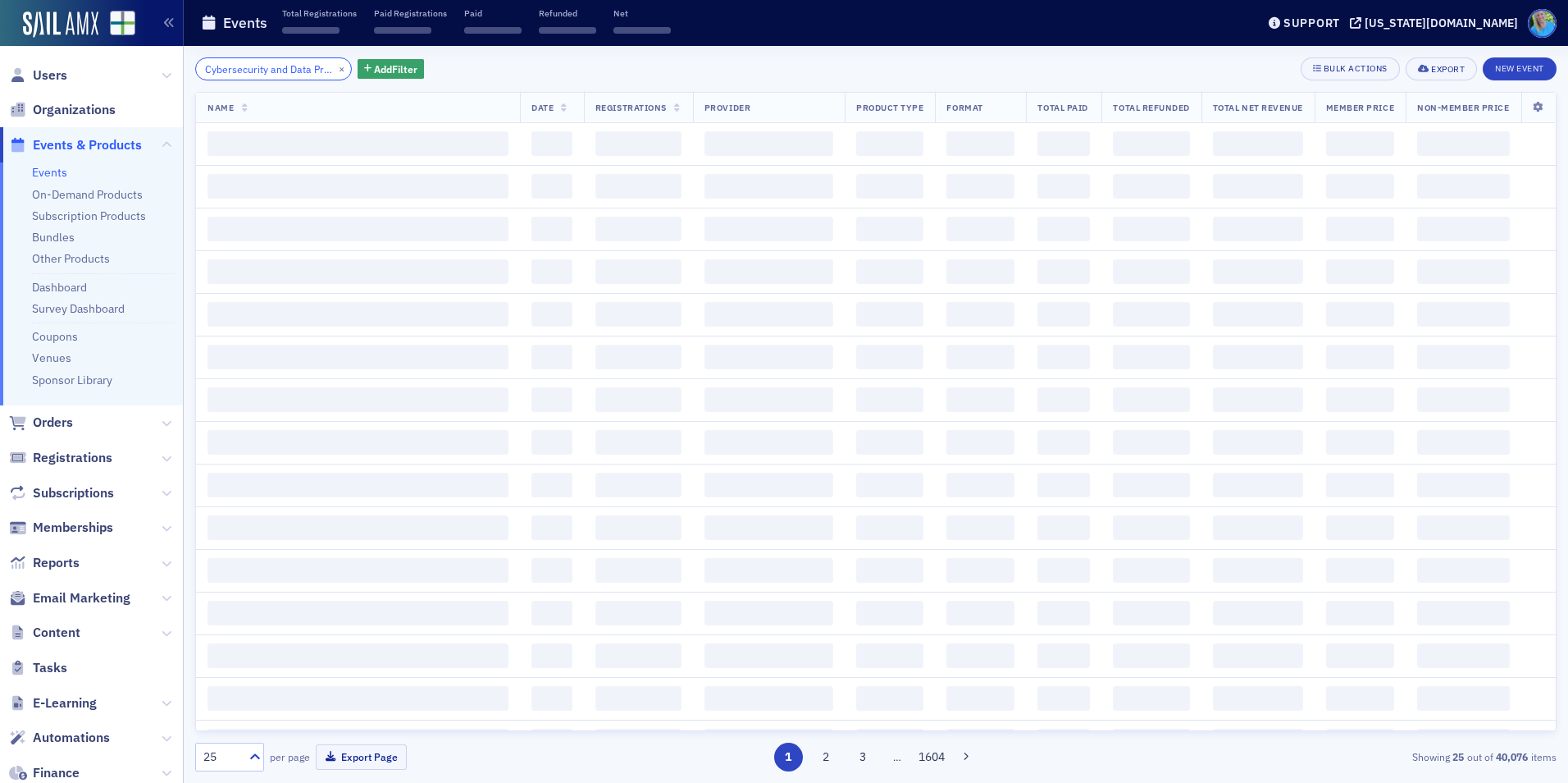
scroll to position [0, 85]
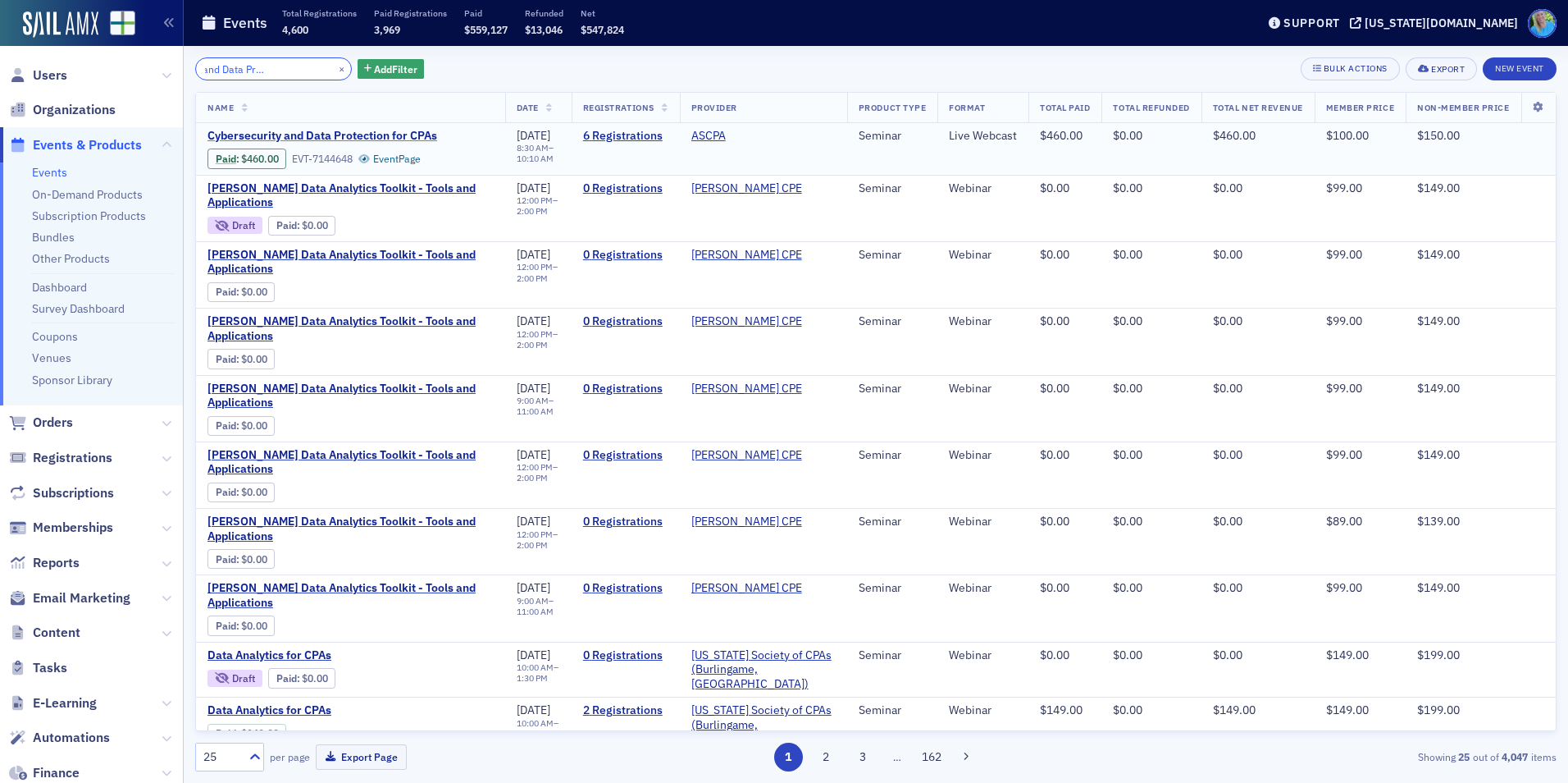
type input "Cybersecurity and Data Protection for CPAs"
click at [411, 135] on span "Cybersecurity and Data Protection for CPAs" at bounding box center [345, 135] width 275 height 15
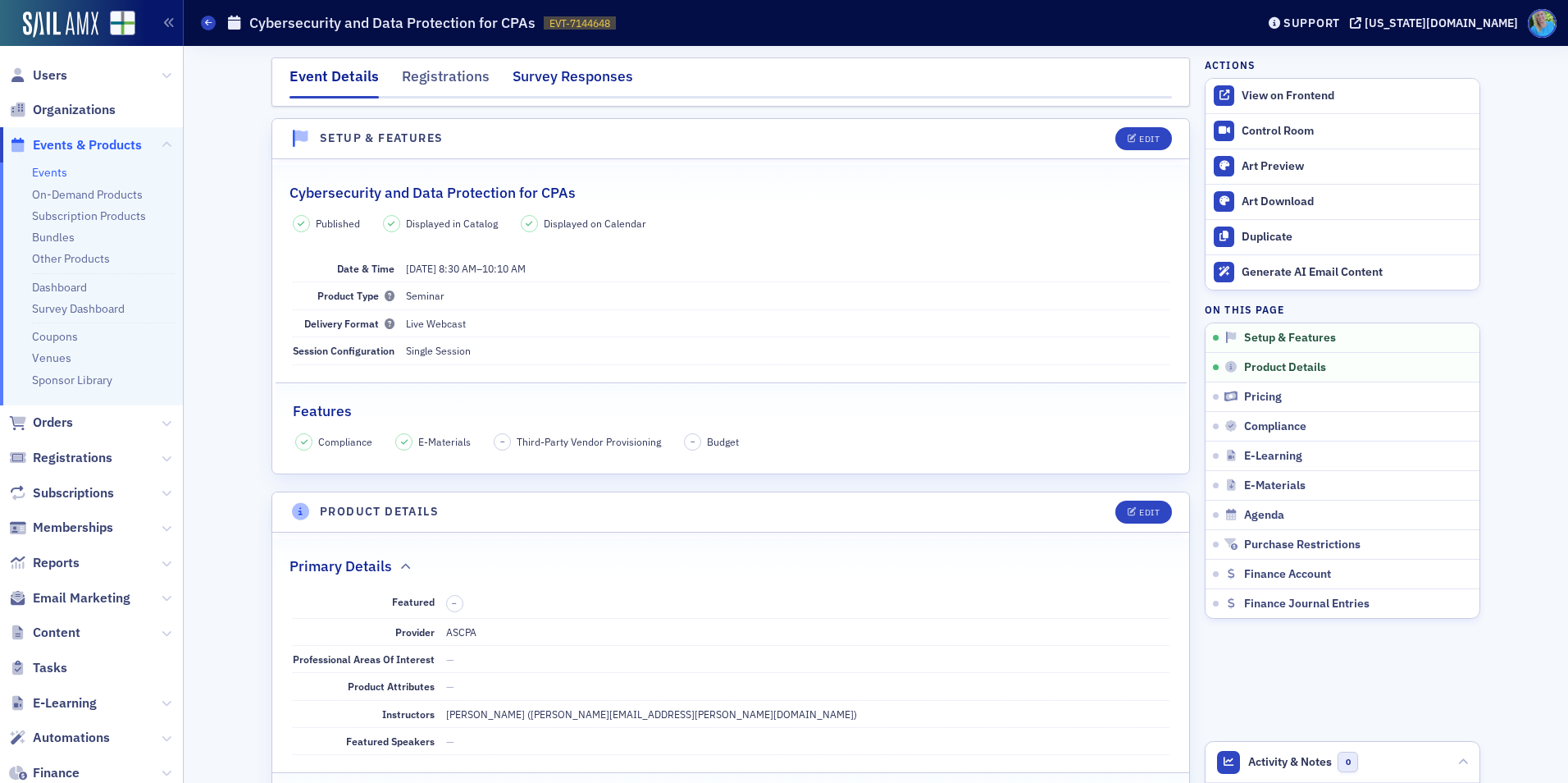
click at [556, 84] on div "Survey Responses" at bounding box center [573, 80] width 121 height 31
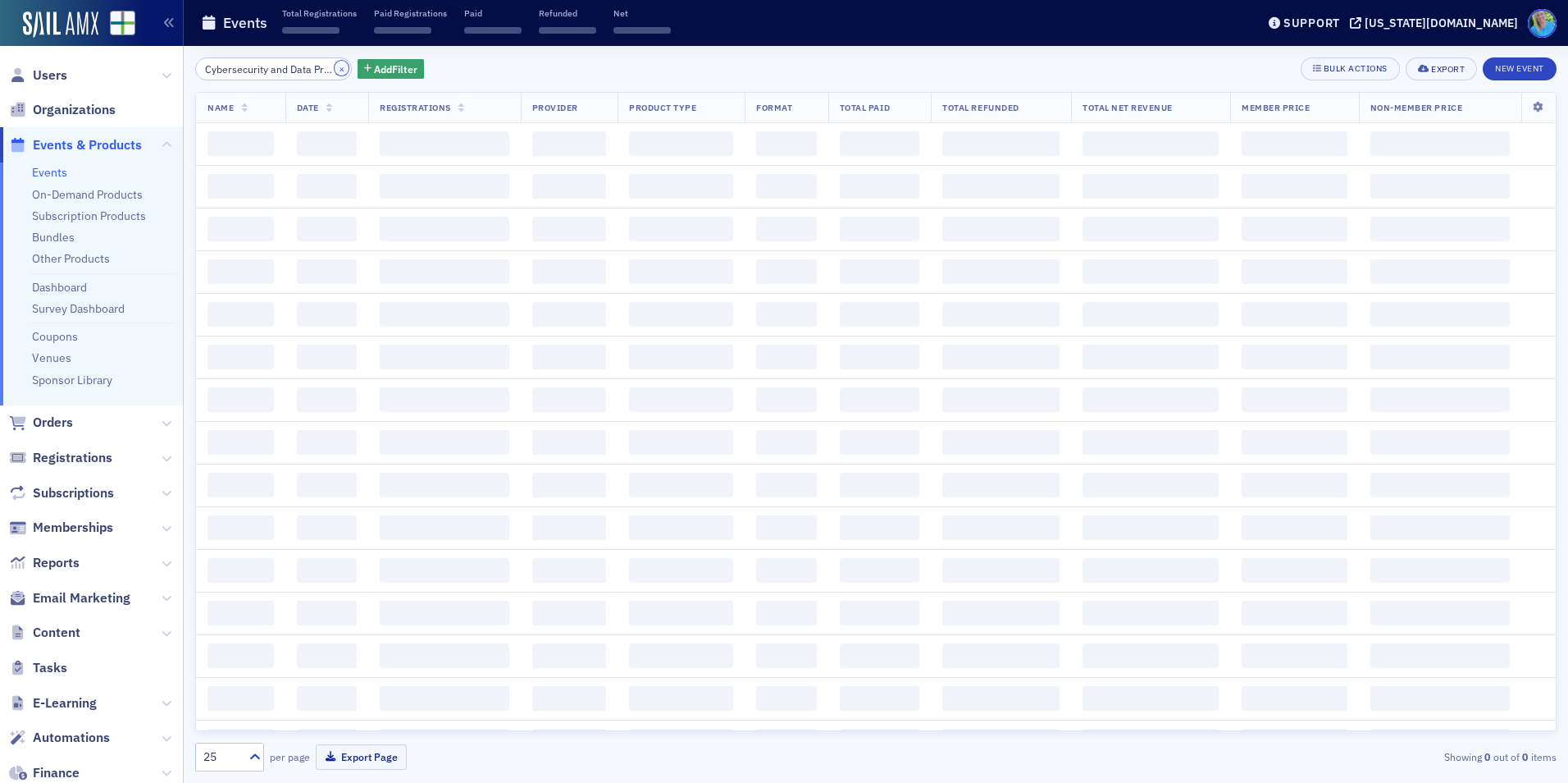
click at [335, 67] on button "×" at bounding box center [342, 67] width 15 height 15
click at [316, 67] on input "search" at bounding box center [273, 69] width 156 height 23
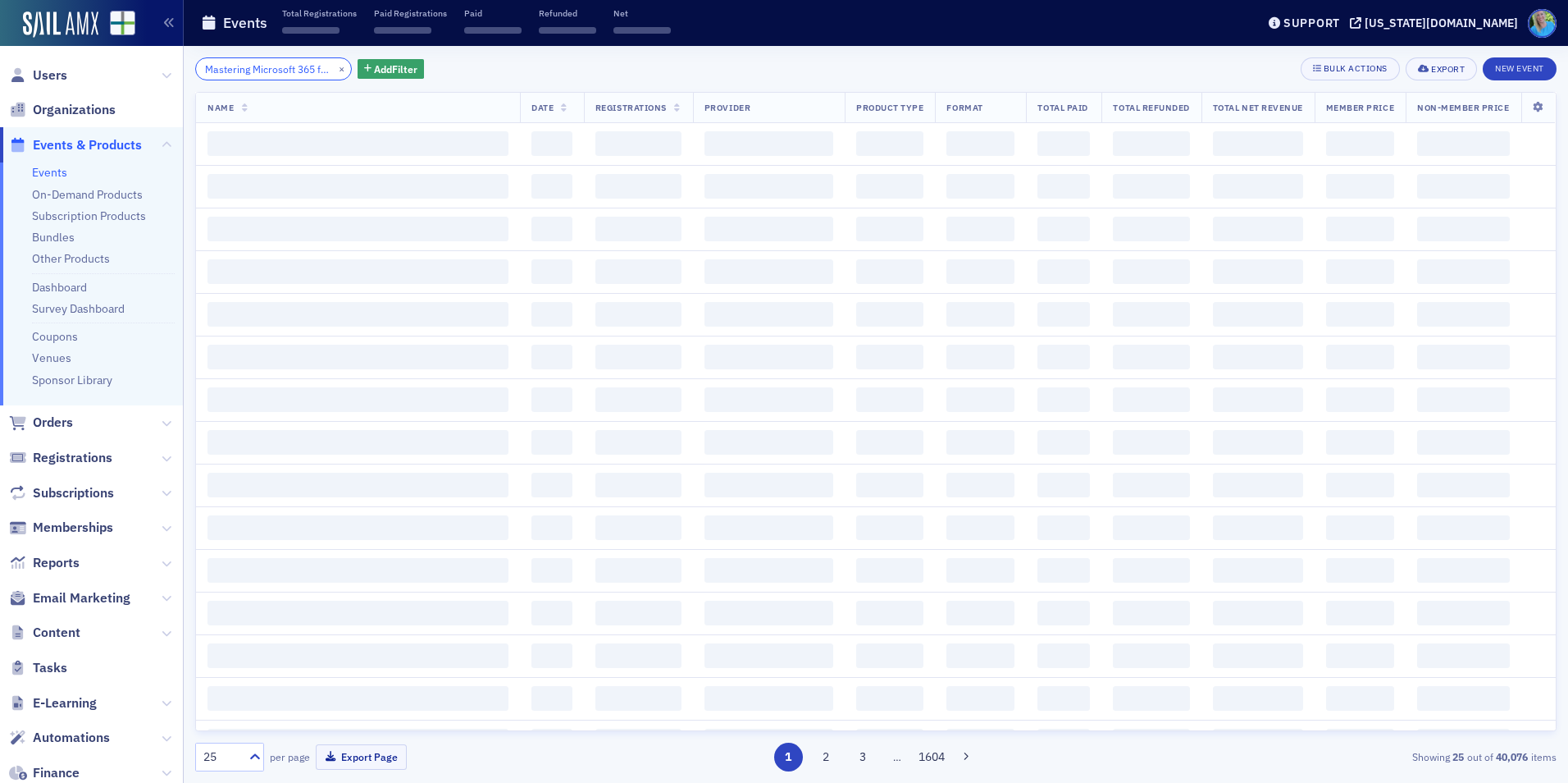
scroll to position [0, 84]
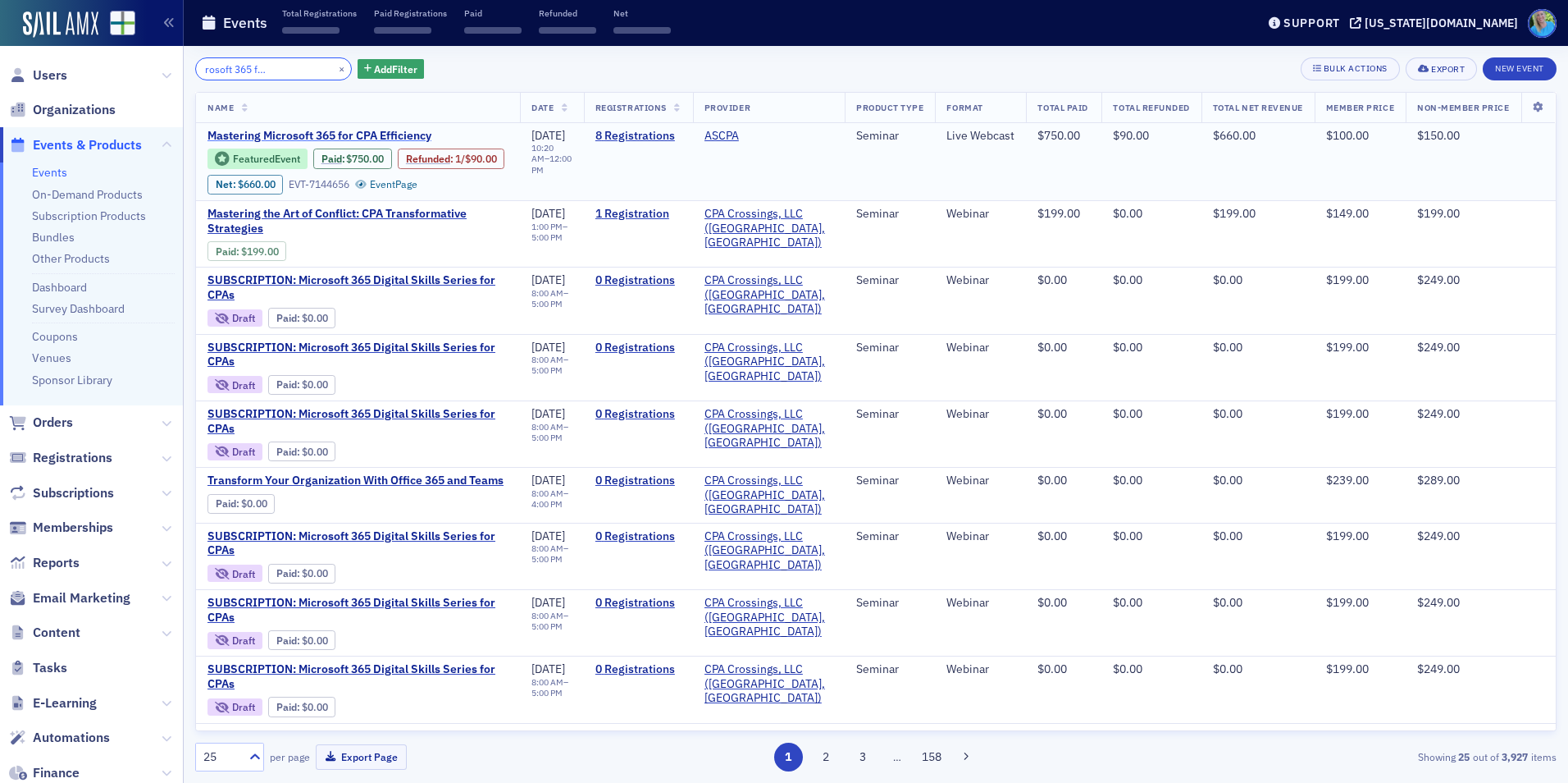
type input "Mastering Microsoft 365 for CPA Efficiency"
click at [403, 134] on span "Mastering Microsoft 365 for CPA Efficiency" at bounding box center [345, 135] width 275 height 15
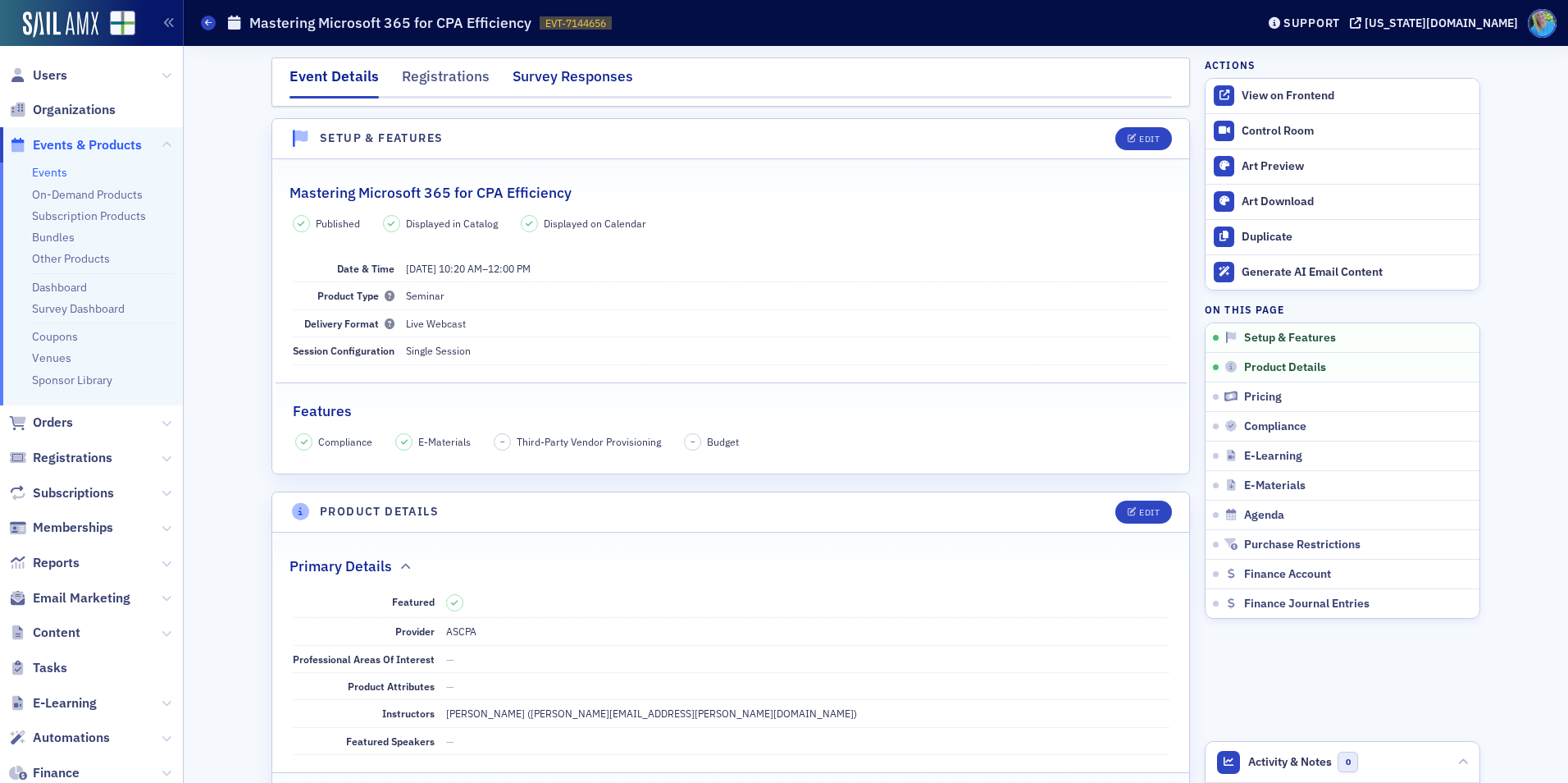
click at [542, 92] on div "Survey Responses" at bounding box center [573, 80] width 121 height 31
